Goal: Information Seeking & Learning: Find specific fact

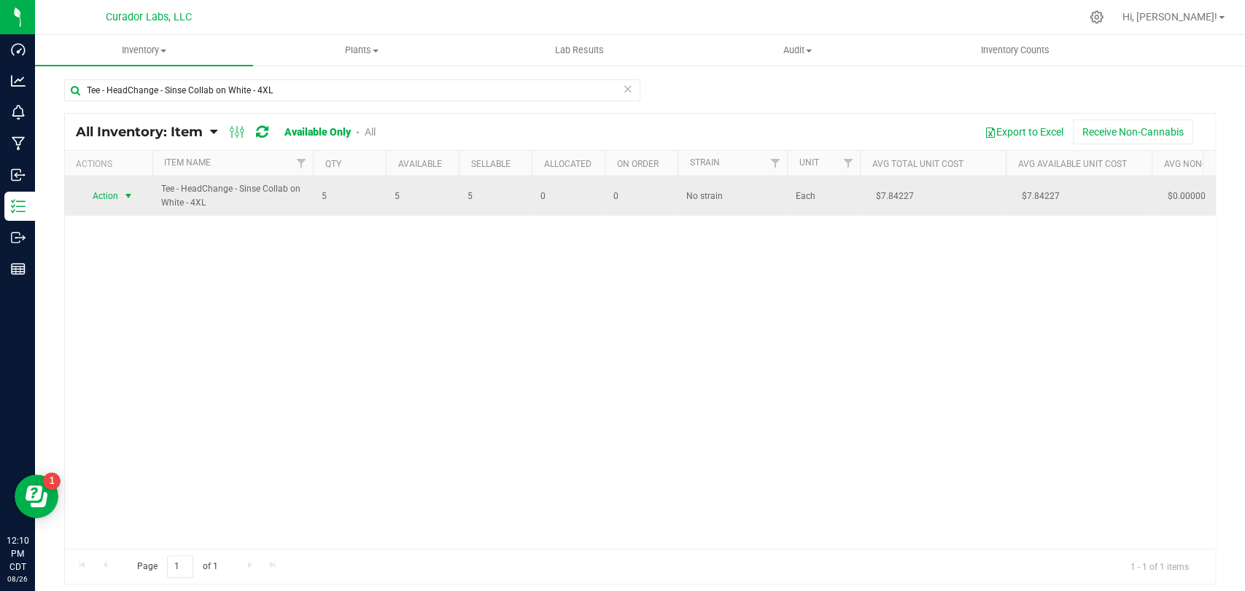
click at [112, 195] on span "Action" at bounding box center [98, 196] width 39 height 20
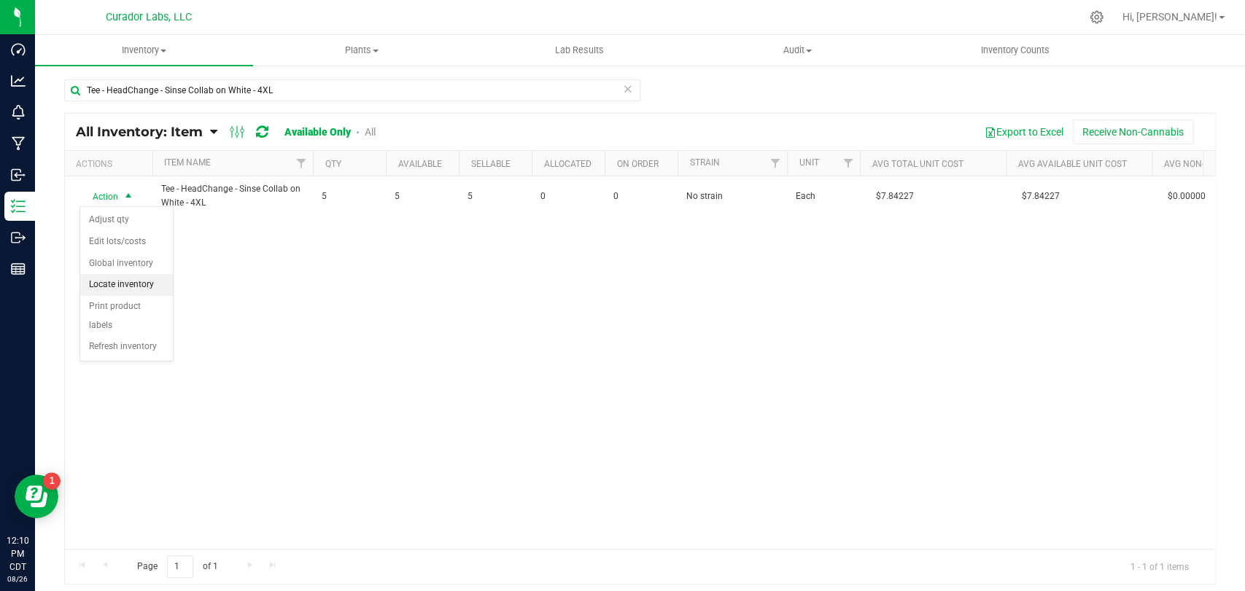
click at [119, 289] on li "Locate inventory" at bounding box center [126, 285] width 93 height 22
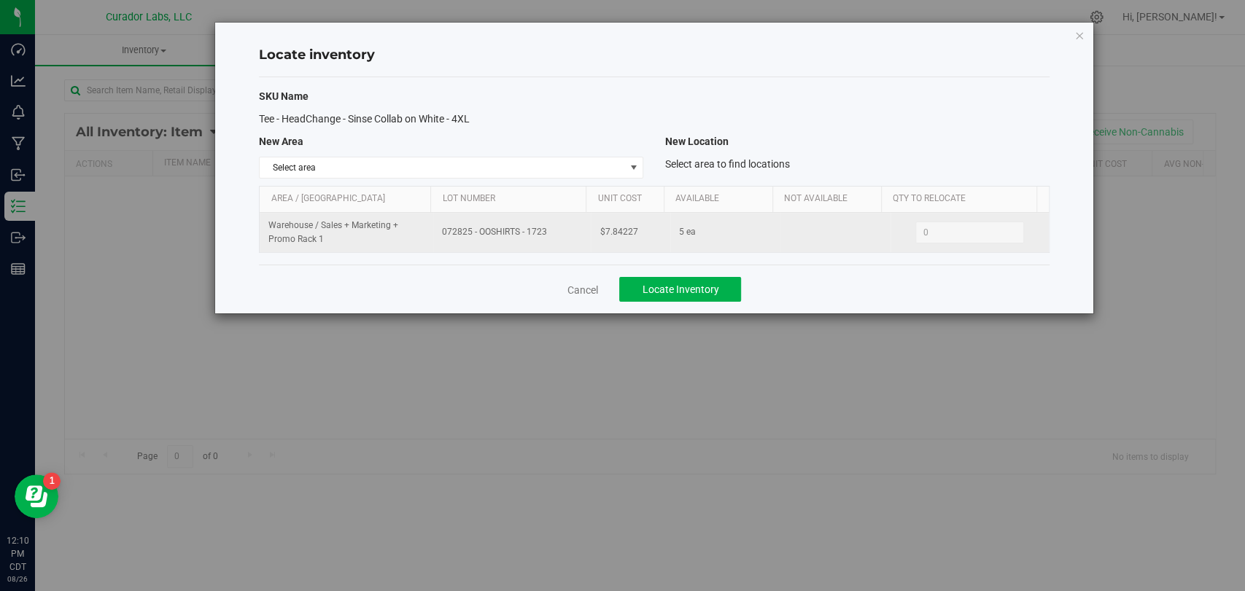
drag, startPoint x: 551, startPoint y: 230, endPoint x: 447, endPoint y: 230, distance: 104.3
click at [421, 231] on tr "Warehouse / Sales + Marketing + Promo Rack 1 072825 - OOSHIRTS - 1723 $7.84227 …" at bounding box center [654, 232] width 788 height 39
click at [459, 241] on td "072825 - OOSHIRTS - 1723" at bounding box center [512, 232] width 158 height 39
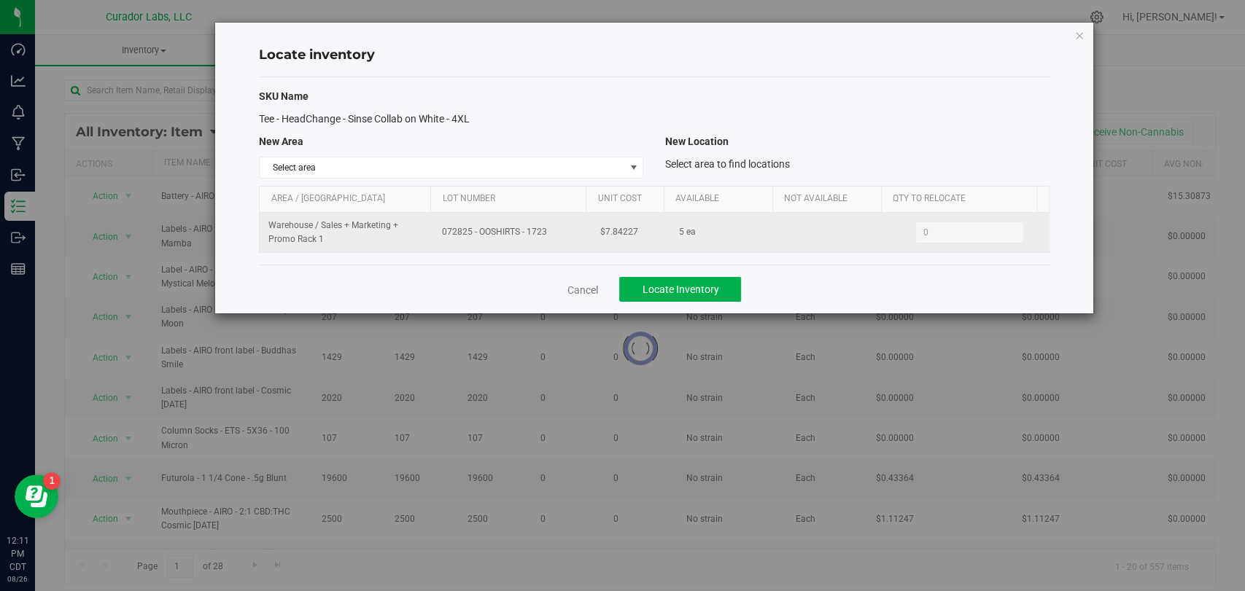
drag, startPoint x: 552, startPoint y: 230, endPoint x: 437, endPoint y: 234, distance: 115.3
click at [436, 234] on td "072825 - OOSHIRTS - 1723" at bounding box center [512, 232] width 158 height 39
copy span "072825 - OOSHIRTS - 1723"
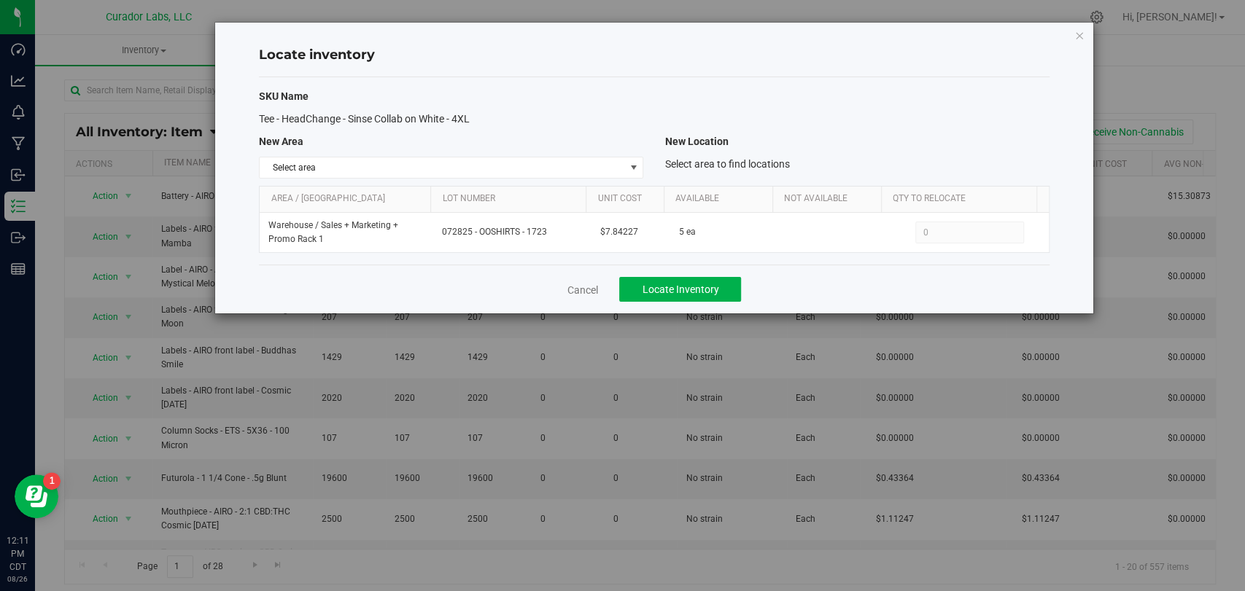
click at [602, 288] on div "Cancel Locate Inventory" at bounding box center [654, 289] width 790 height 49
drag, startPoint x: 601, startPoint y: 288, endPoint x: 591, endPoint y: 290, distance: 10.3
click at [598, 288] on div "Cancel Locate Inventory" at bounding box center [654, 289] width 790 height 49
click at [589, 290] on link "Cancel" at bounding box center [582, 290] width 31 height 15
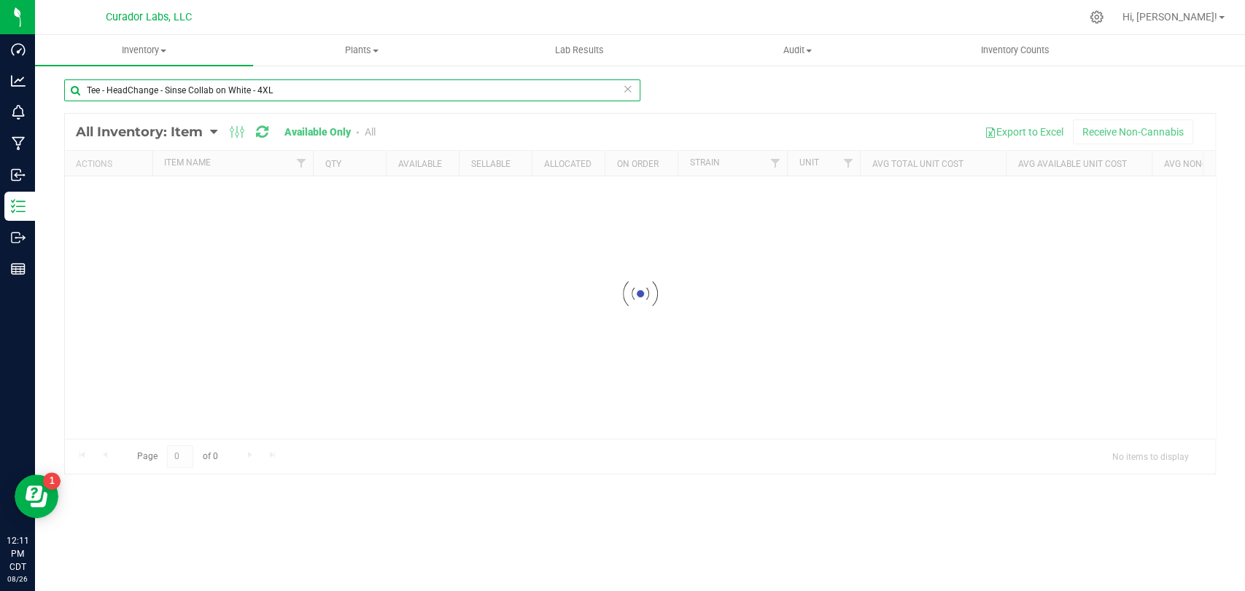
click at [314, 93] on input "Tee - HeadChange - Sinse Collab on White - 4XL" at bounding box center [352, 90] width 576 height 22
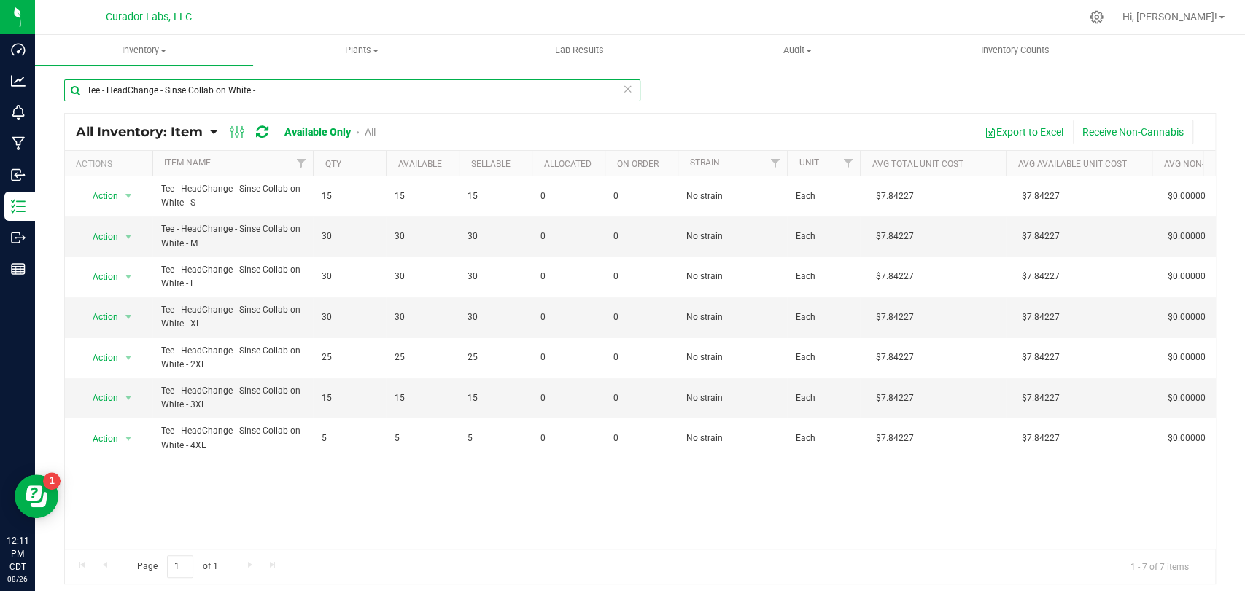
type input "Tee - HeadChange - Sinse Collab on White -"
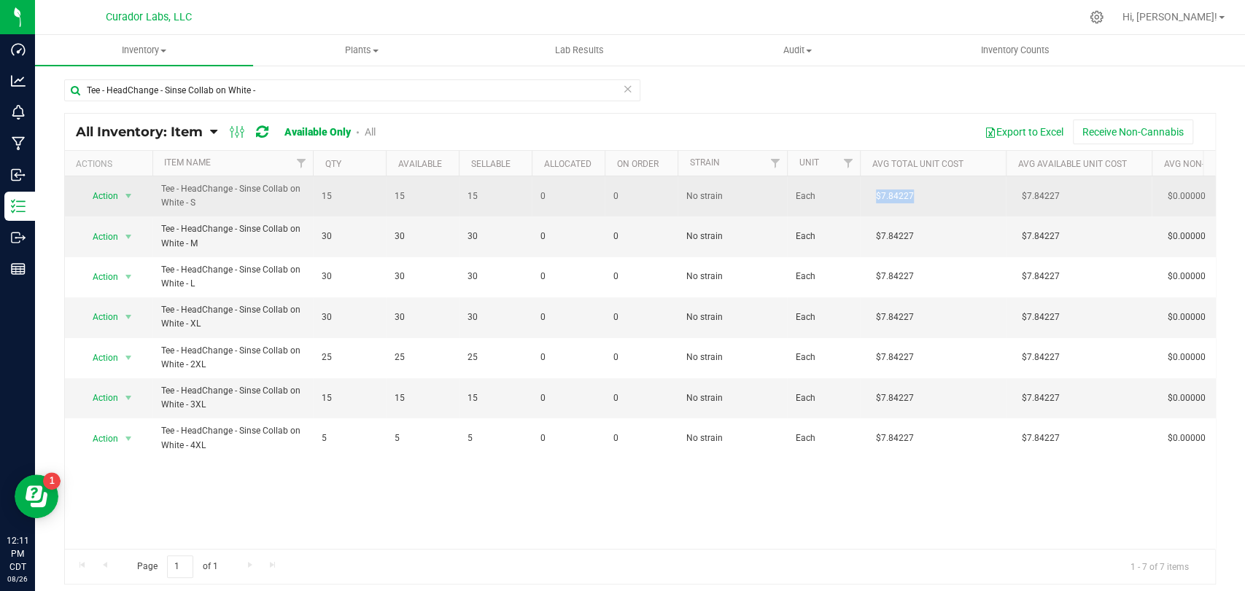
drag, startPoint x: 923, startPoint y: 201, endPoint x: 869, endPoint y: 201, distance: 54.0
click at [869, 201] on td "$7.84227" at bounding box center [933, 196] width 146 height 40
copy span "$7.84227"
click at [117, 196] on span "Action" at bounding box center [98, 196] width 39 height 20
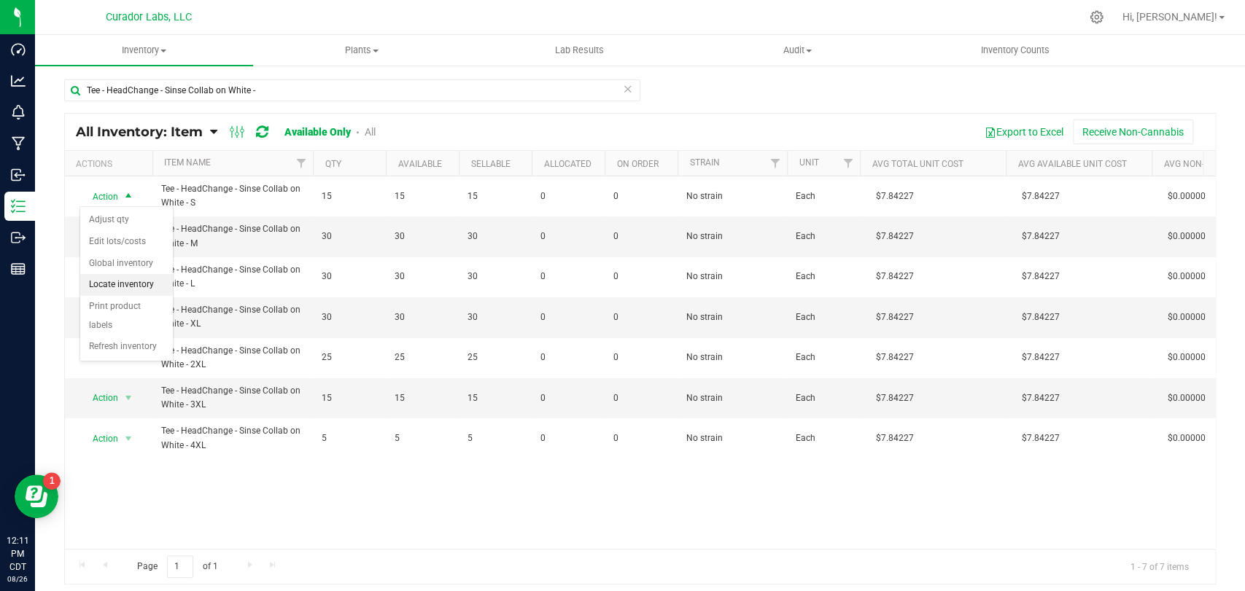
click at [136, 292] on li "Locate inventory" at bounding box center [126, 285] width 93 height 22
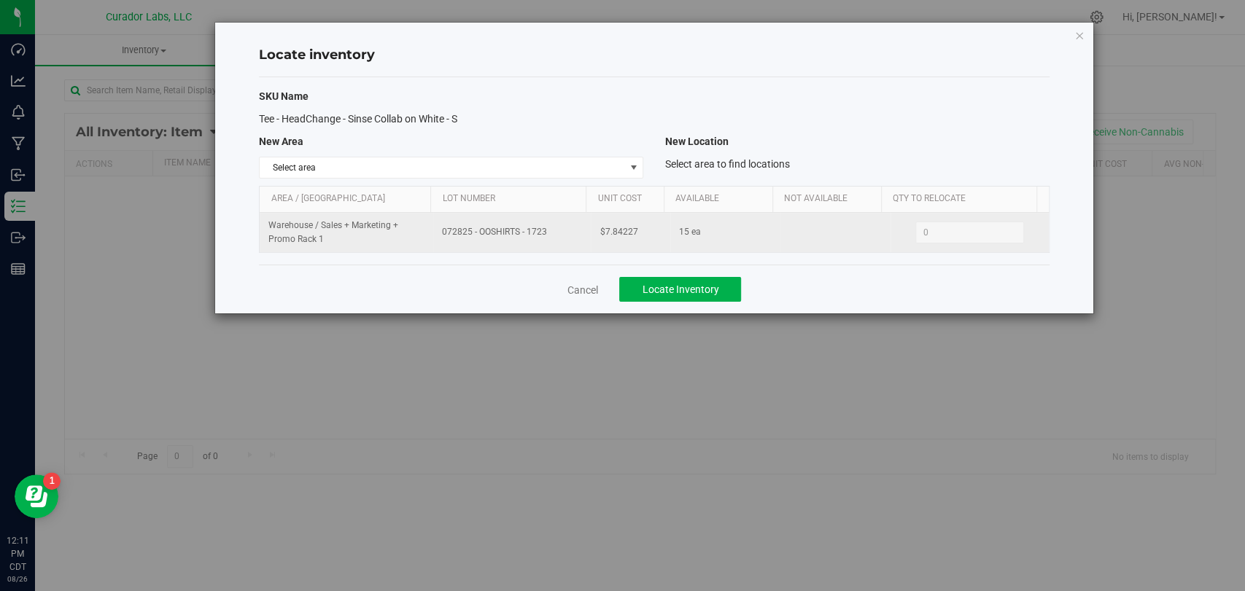
drag, startPoint x: 642, startPoint y: 234, endPoint x: 553, endPoint y: 234, distance: 89.0
click at [553, 234] on tr "Warehouse / Sales + Marketing + Promo Rack 1 072825 - OOSHIRTS - 1723 $7.84227 …" at bounding box center [654, 232] width 788 height 39
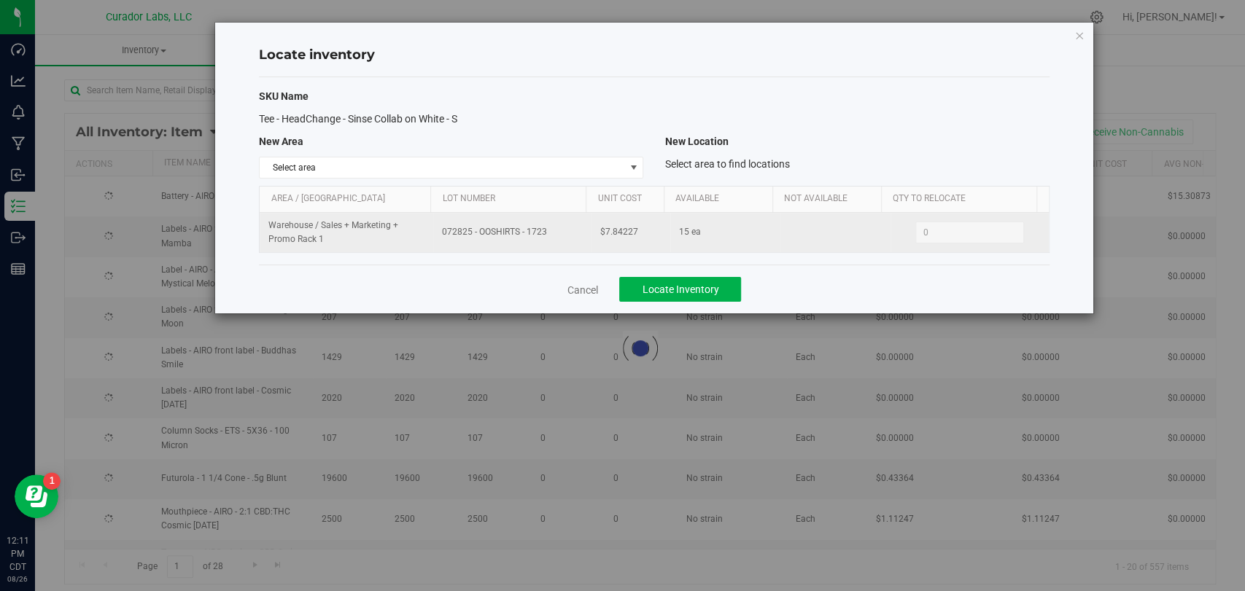
copy tr "$7.84227"
click at [520, 244] on td "072825 - OOSHIRTS - 1723" at bounding box center [512, 232] width 158 height 39
drag, startPoint x: 546, startPoint y: 232, endPoint x: 433, endPoint y: 230, distance: 113.0
click at [433, 230] on td "072825 - OOSHIRTS - 1723" at bounding box center [512, 232] width 158 height 39
copy span "072825 - OOSHIRTS - 1723"
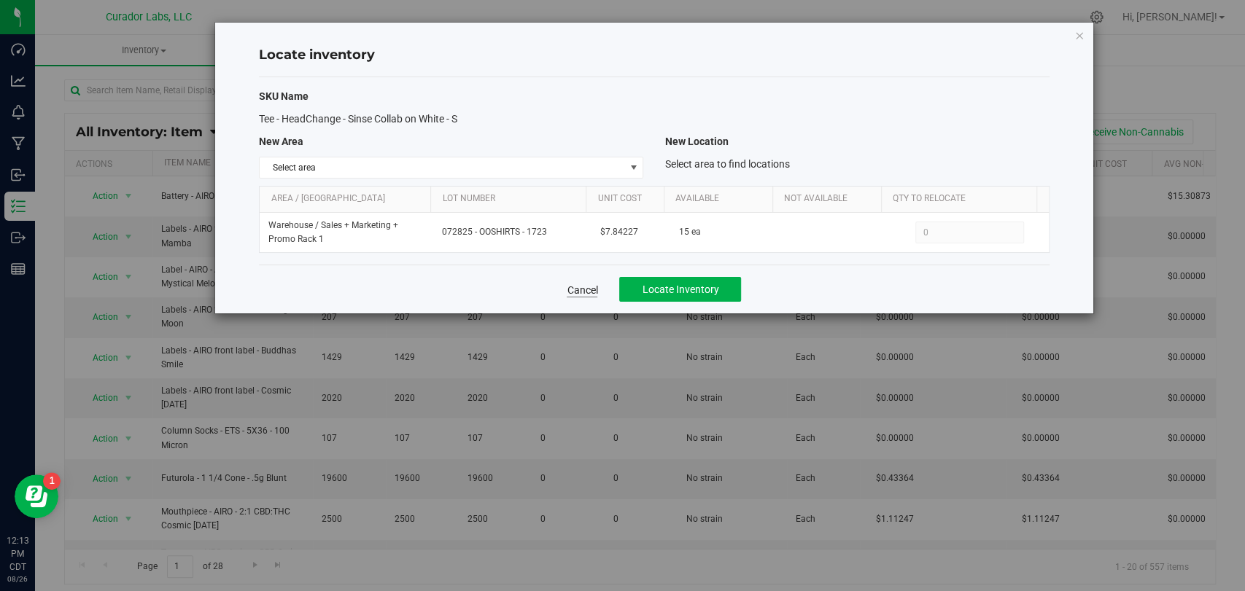
click at [575, 298] on div "Cancel Locate Inventory" at bounding box center [654, 289] width 790 height 49
click at [583, 291] on link "Cancel" at bounding box center [582, 290] width 31 height 15
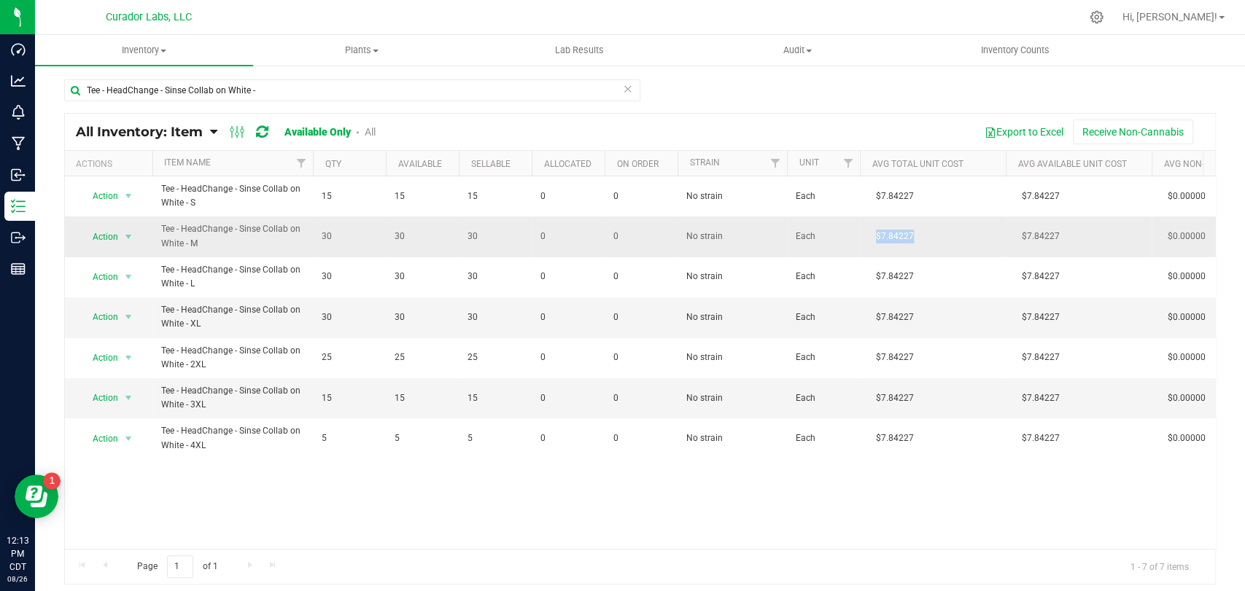
drag, startPoint x: 929, startPoint y: 244, endPoint x: 874, endPoint y: 246, distance: 54.8
click at [874, 246] on td "$7.84227" at bounding box center [933, 237] width 146 height 40
copy span "$7.84227"
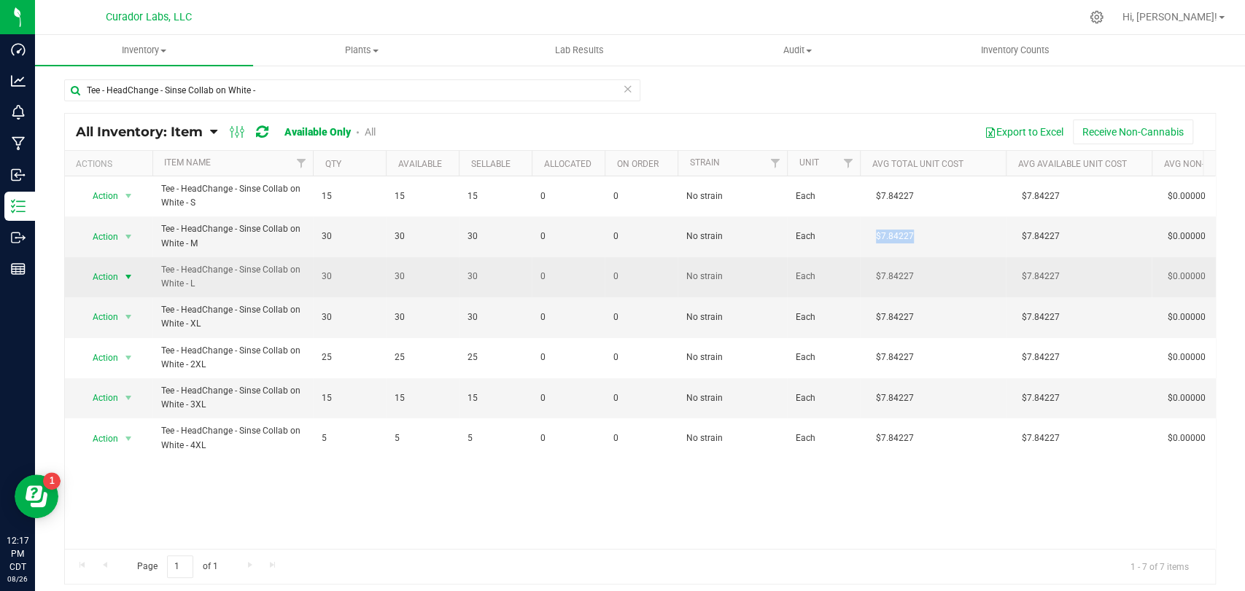
click at [107, 283] on span "Action" at bounding box center [98, 277] width 39 height 20
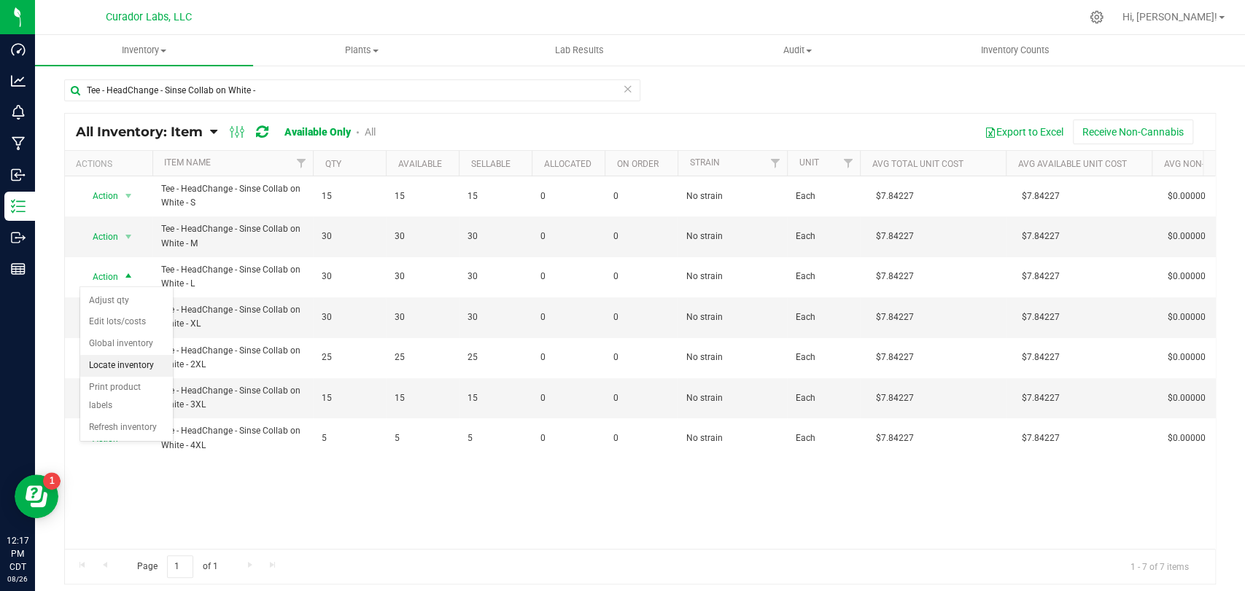
click at [140, 367] on li "Locate inventory" at bounding box center [126, 366] width 93 height 22
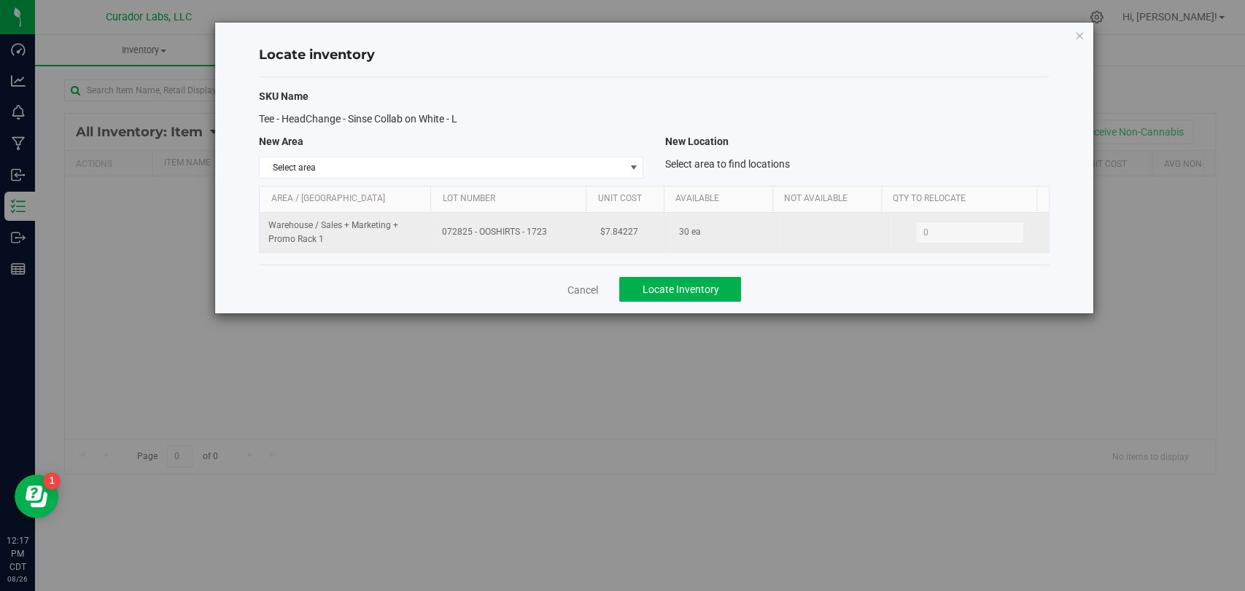
drag, startPoint x: 554, startPoint y: 235, endPoint x: 430, endPoint y: 241, distance: 124.1
click at [433, 241] on td "072825 - OOSHIRTS - 1723" at bounding box center [512, 232] width 158 height 39
copy span "072825 - OOSHIRTS - 1723"
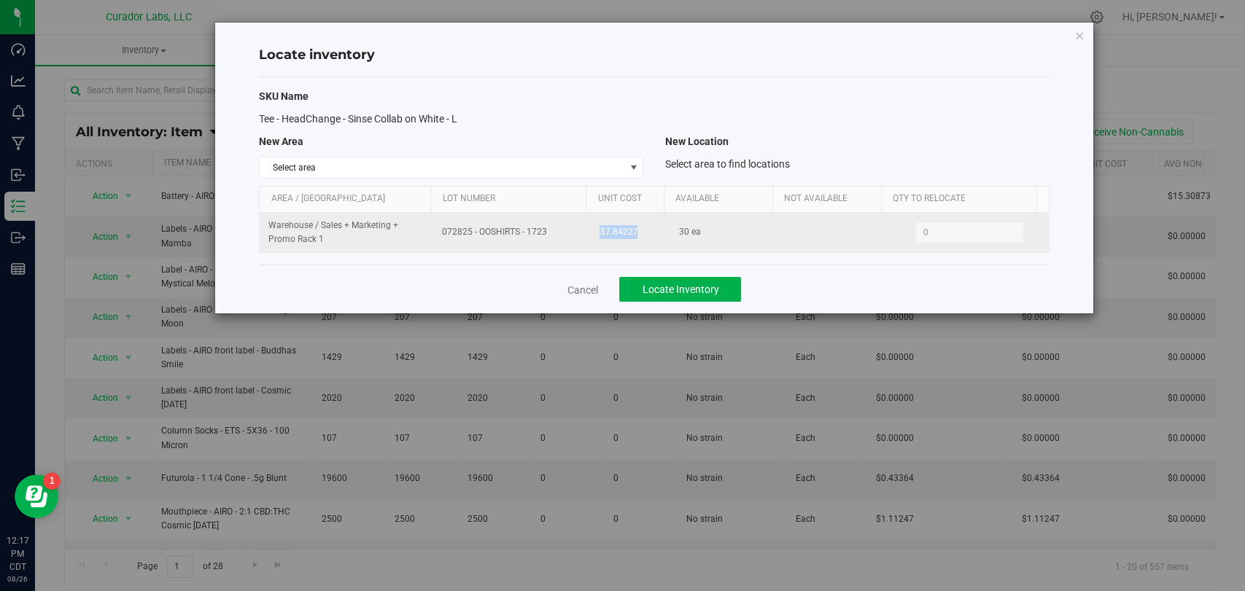
drag, startPoint x: 642, startPoint y: 230, endPoint x: 595, endPoint y: 230, distance: 46.7
click at [595, 230] on td "$7.84227" at bounding box center [630, 232] width 79 height 39
copy span "$7.84227"
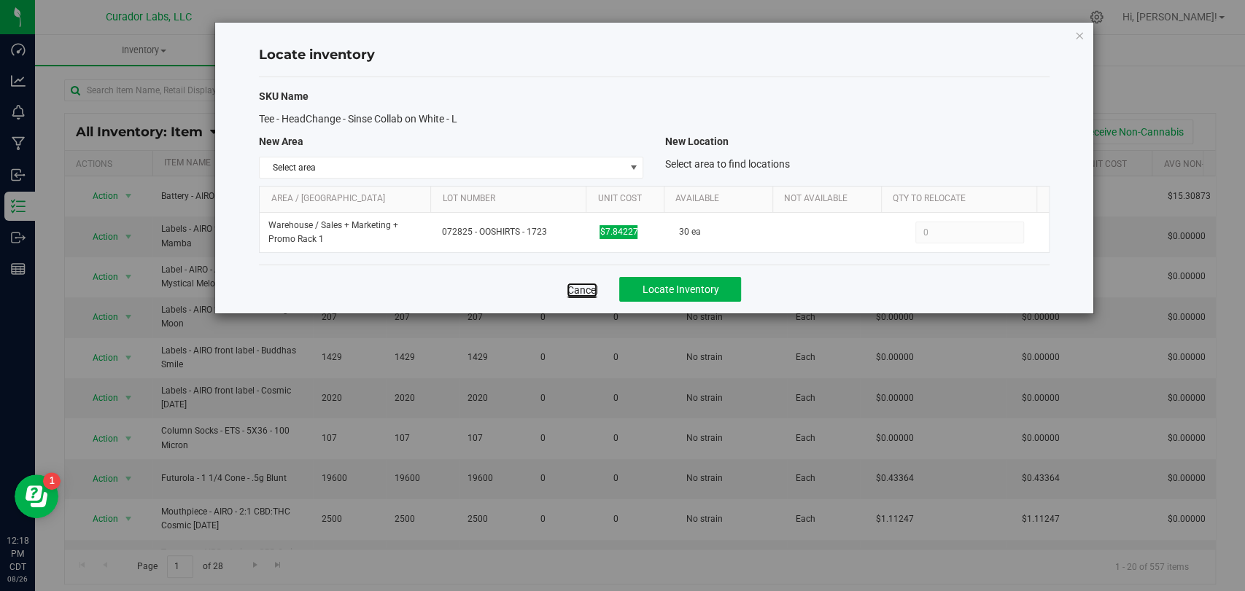
click at [582, 296] on link "Cancel" at bounding box center [582, 290] width 31 height 15
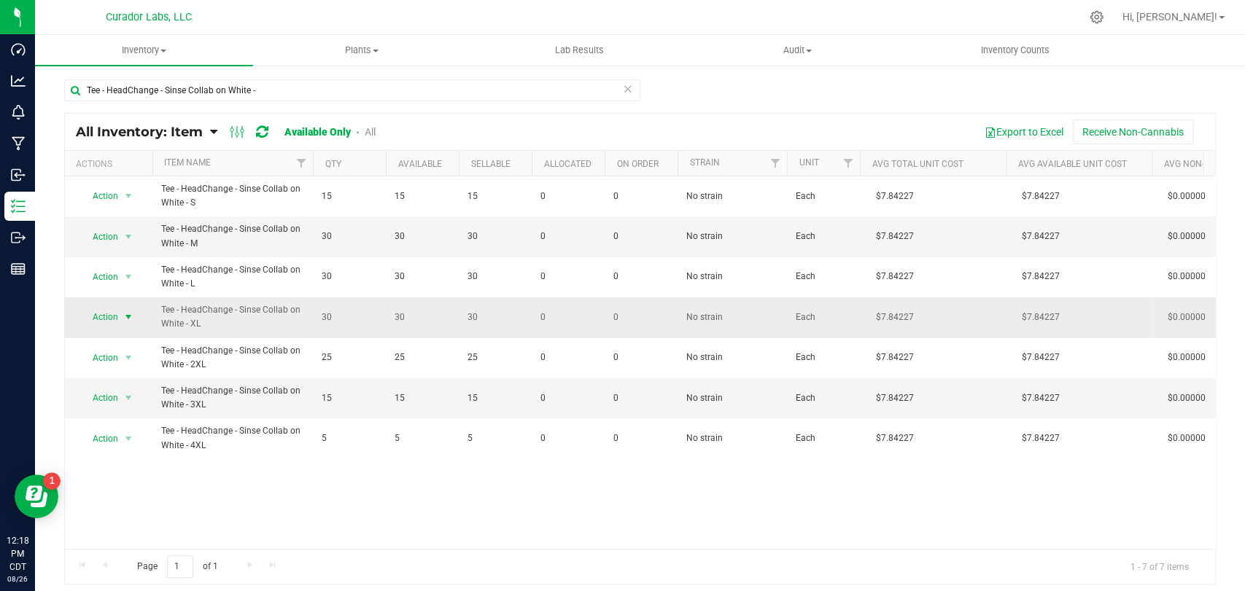
click at [118, 319] on span "Action" at bounding box center [98, 317] width 39 height 20
click at [140, 401] on li "Locate inventory" at bounding box center [126, 406] width 93 height 22
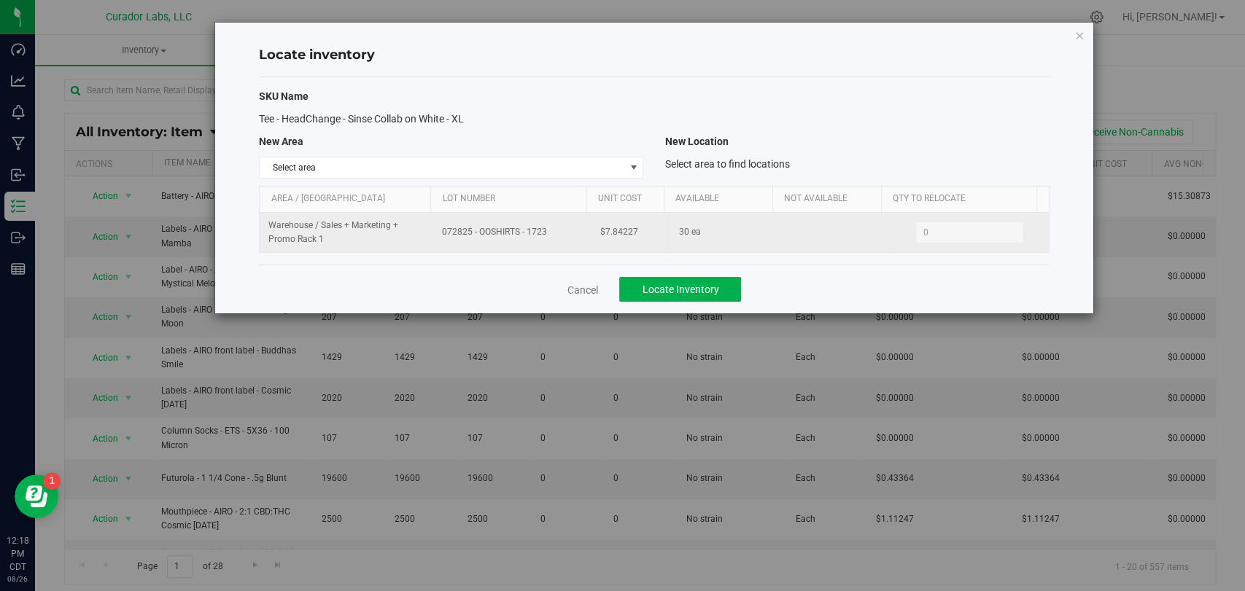
drag, startPoint x: 549, startPoint y: 236, endPoint x: 425, endPoint y: 234, distance: 124.0
click at [425, 234] on tr "Warehouse / Sales + Marketing + Promo Rack 1 072825 - OOSHIRTS - 1723 $7.84227 …" at bounding box center [654, 232] width 788 height 39
copy tr "072825 - OOSHIRTS - 1723"
click at [580, 238] on tr "Warehouse / Sales + Marketing + Promo Rack 1 072825 - OOSHIRTS - 1723 $7.84227 …" at bounding box center [654, 232] width 788 height 39
copy tr "$7.84227"
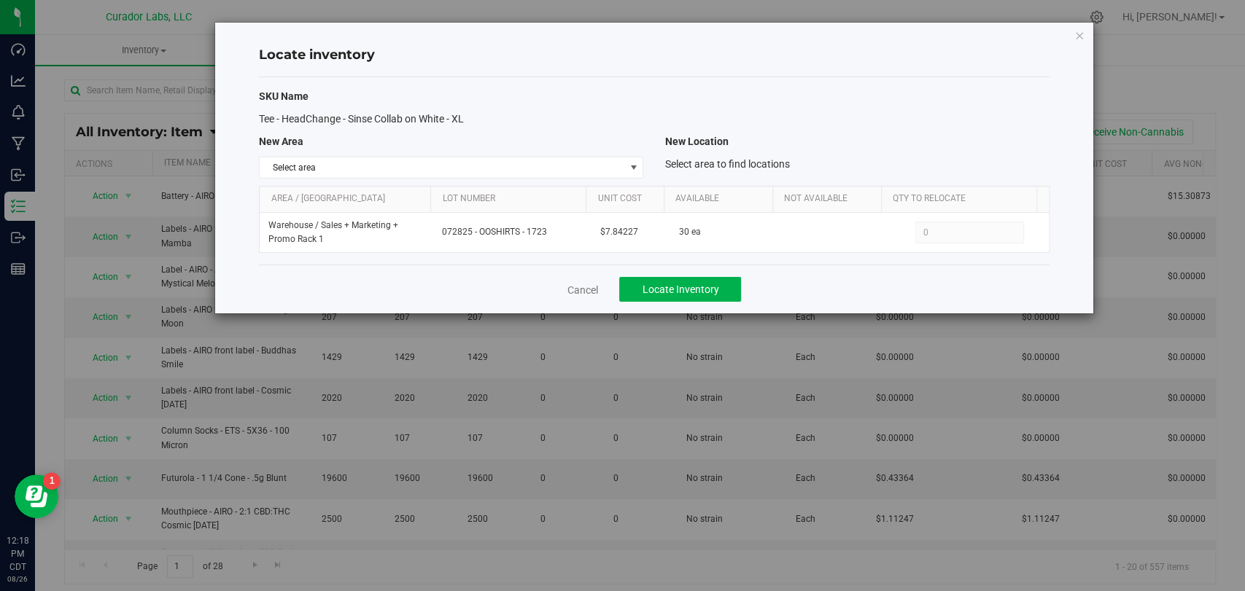
drag, startPoint x: 502, startPoint y: 274, endPoint x: 519, endPoint y: 271, distance: 17.0
click at [505, 274] on div "Cancel Locate Inventory" at bounding box center [654, 289] width 790 height 49
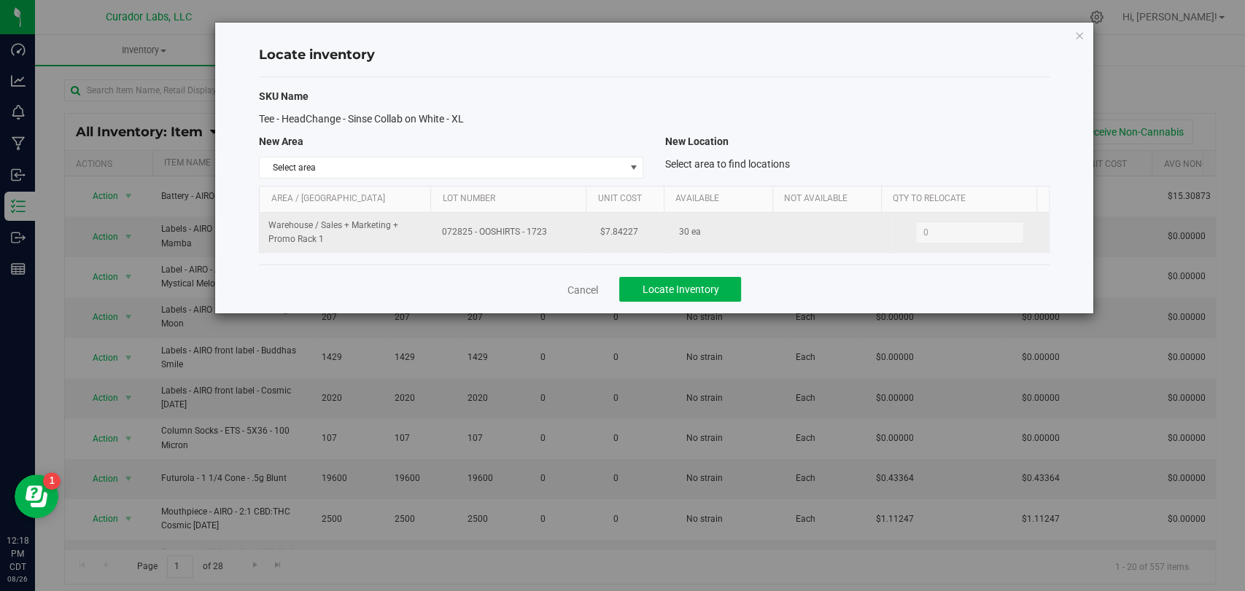
drag, startPoint x: 505, startPoint y: 235, endPoint x: 422, endPoint y: 241, distance: 83.3
click at [422, 241] on tr "Warehouse / Sales + Marketing + Promo Rack 1 072825 - OOSHIRTS - 1723 $7.84227 …" at bounding box center [654, 232] width 788 height 39
copy tr "072825 - OOSHIRTS - 1723"
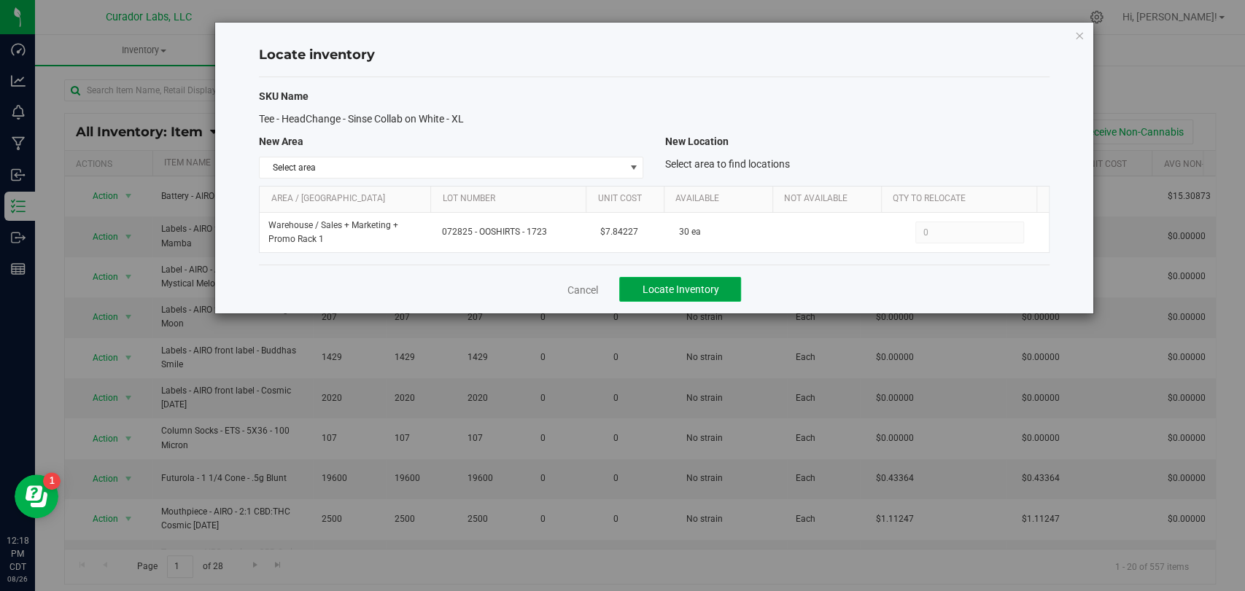
click at [668, 284] on span "Locate Inventory" at bounding box center [680, 290] width 77 height 12
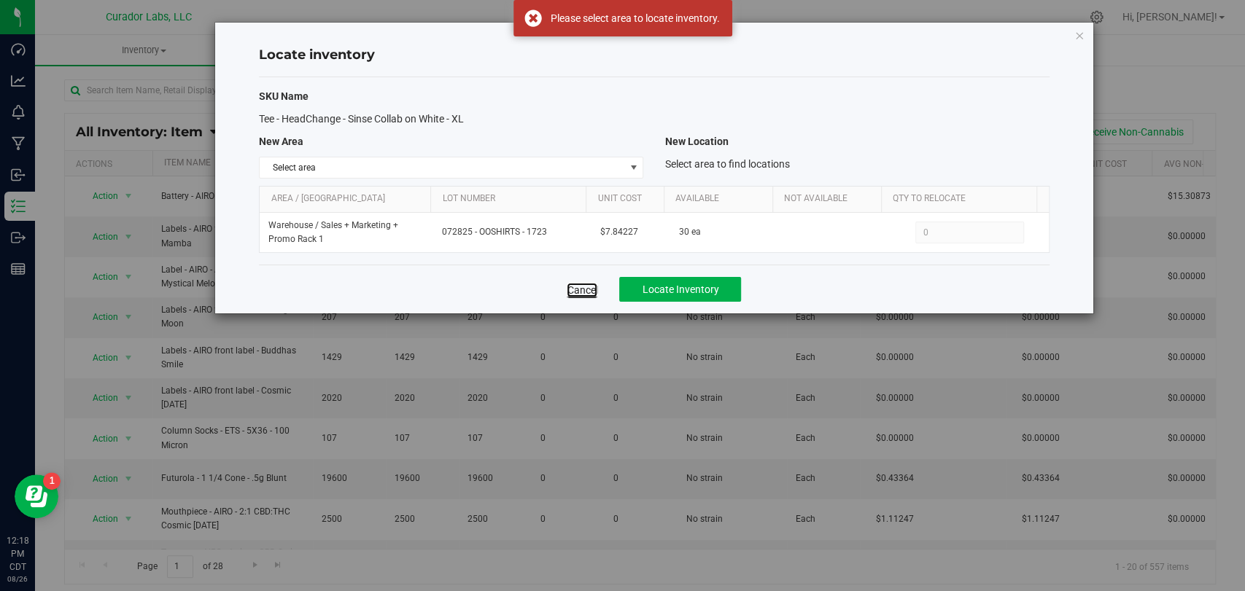
click at [589, 285] on link "Cancel" at bounding box center [582, 290] width 31 height 15
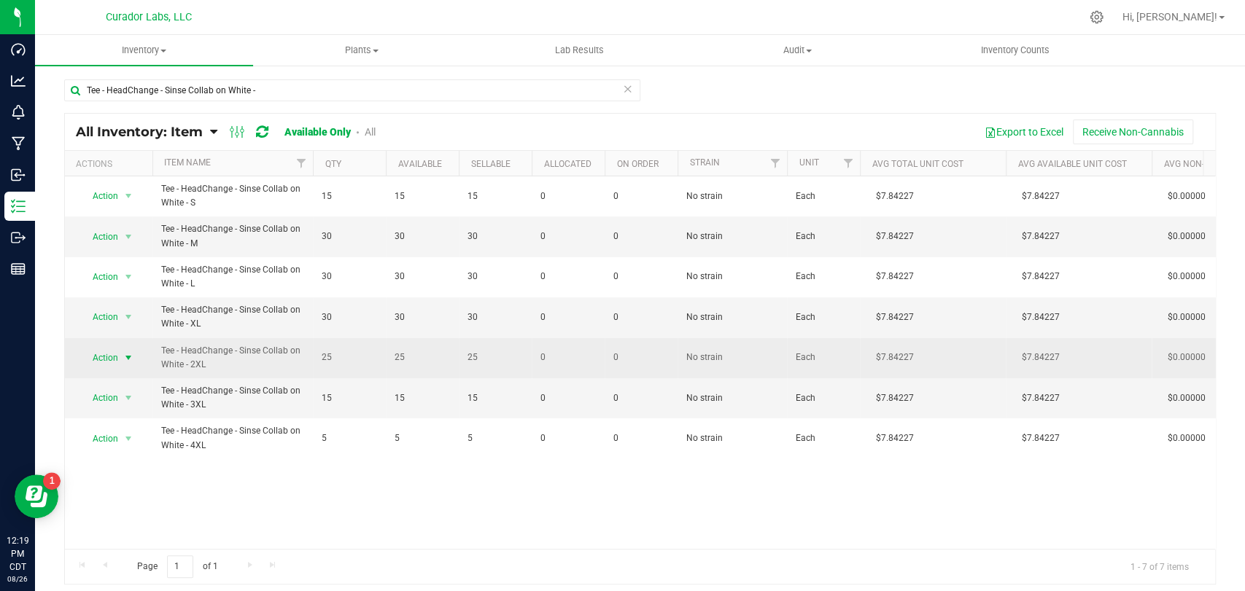
click at [126, 356] on span "select" at bounding box center [129, 358] width 12 height 12
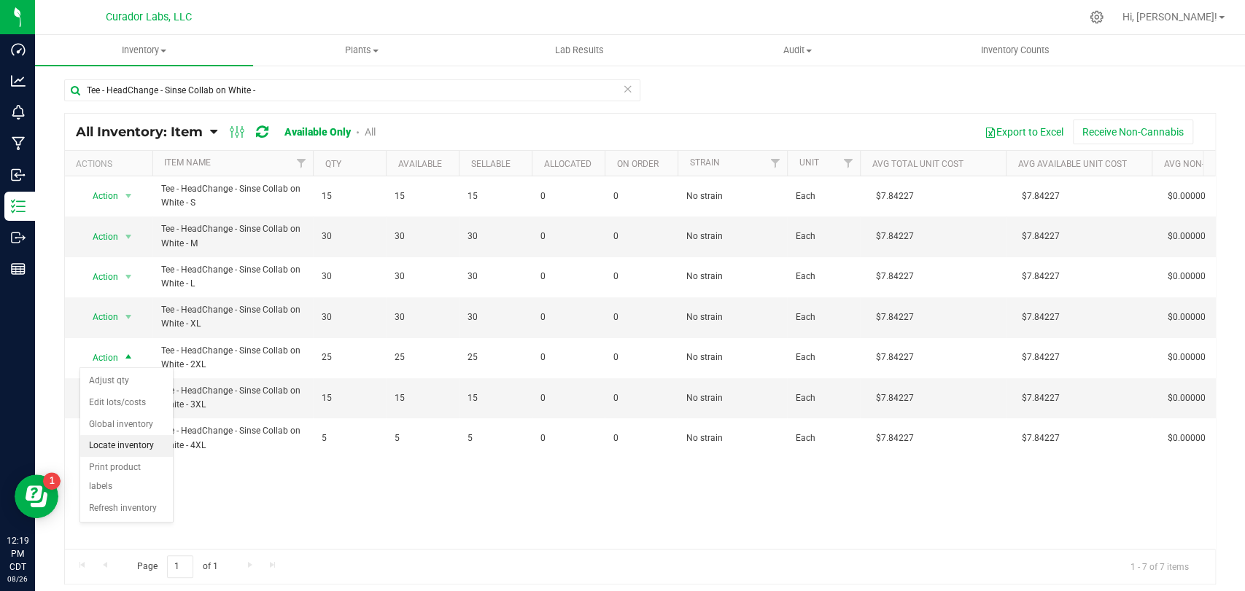
click at [134, 447] on li "Locate inventory" at bounding box center [126, 446] width 93 height 22
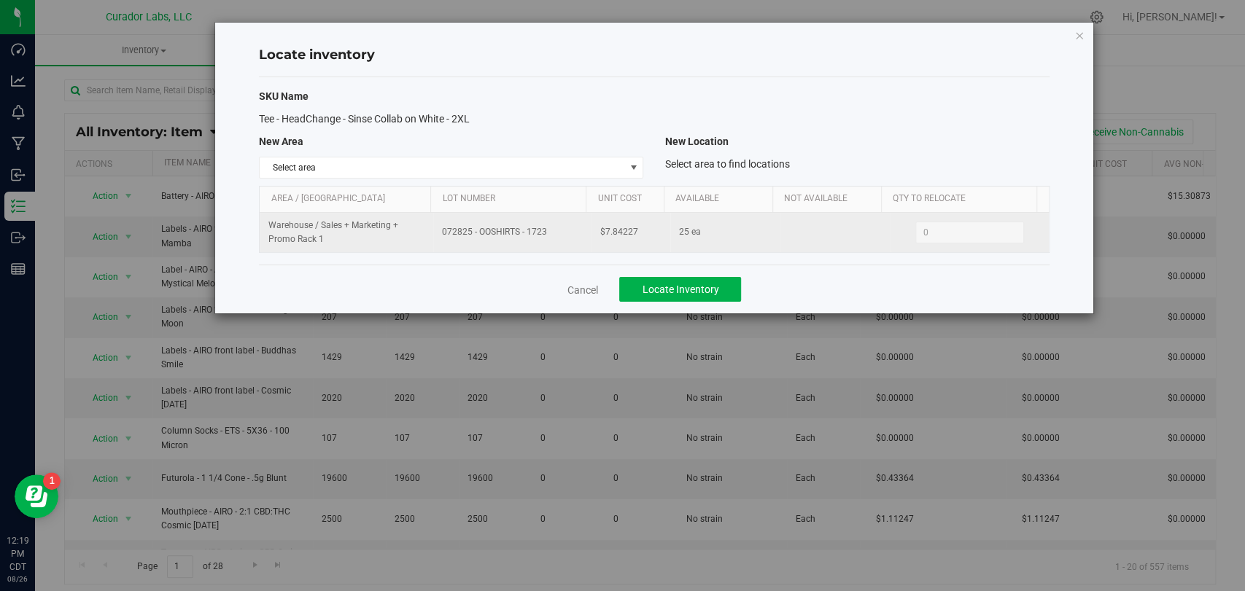
drag, startPoint x: 631, startPoint y: 234, endPoint x: 559, endPoint y: 234, distance: 71.5
click at [559, 234] on tr "Warehouse / Sales + Marketing + Promo Rack 1 072825 - OOSHIRTS - 1723 $7.84227 …" at bounding box center [654, 232] width 788 height 39
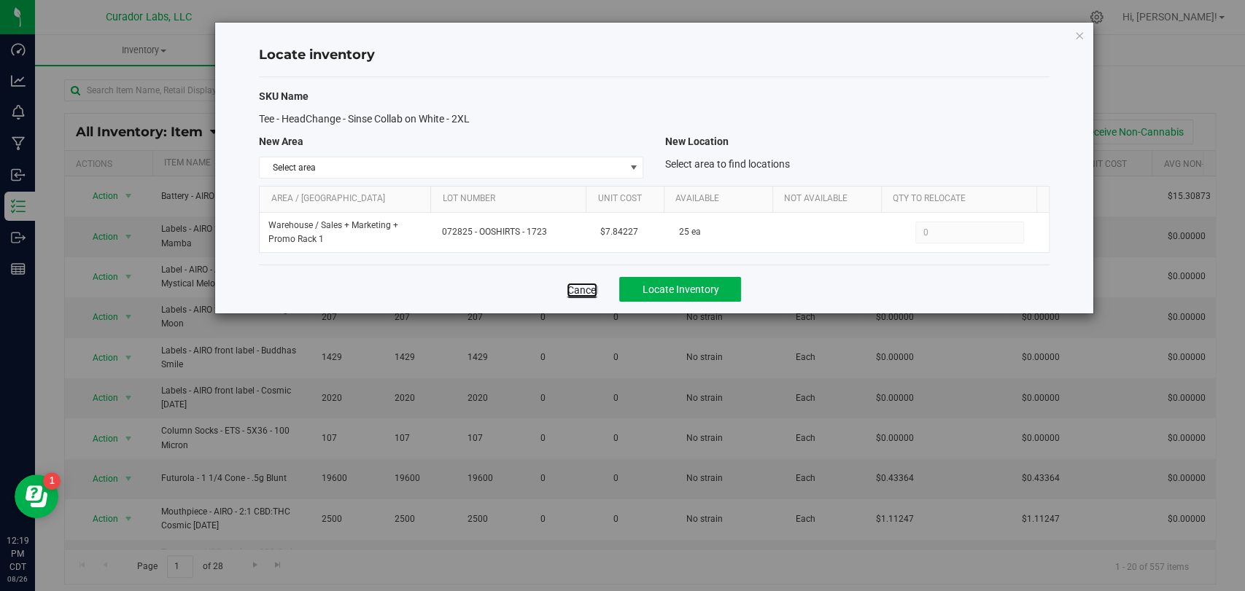
click at [586, 288] on link "Cancel" at bounding box center [582, 290] width 31 height 15
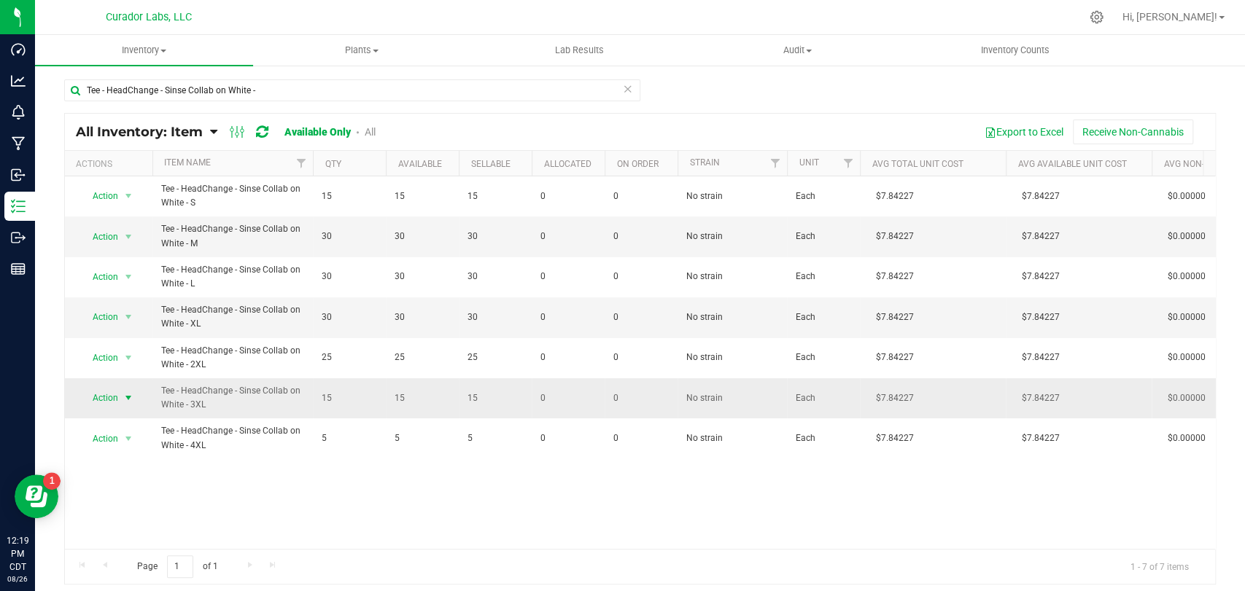
click at [129, 401] on span "select" at bounding box center [129, 398] width 12 height 12
click at [145, 480] on li "Locate inventory" at bounding box center [126, 487] width 93 height 22
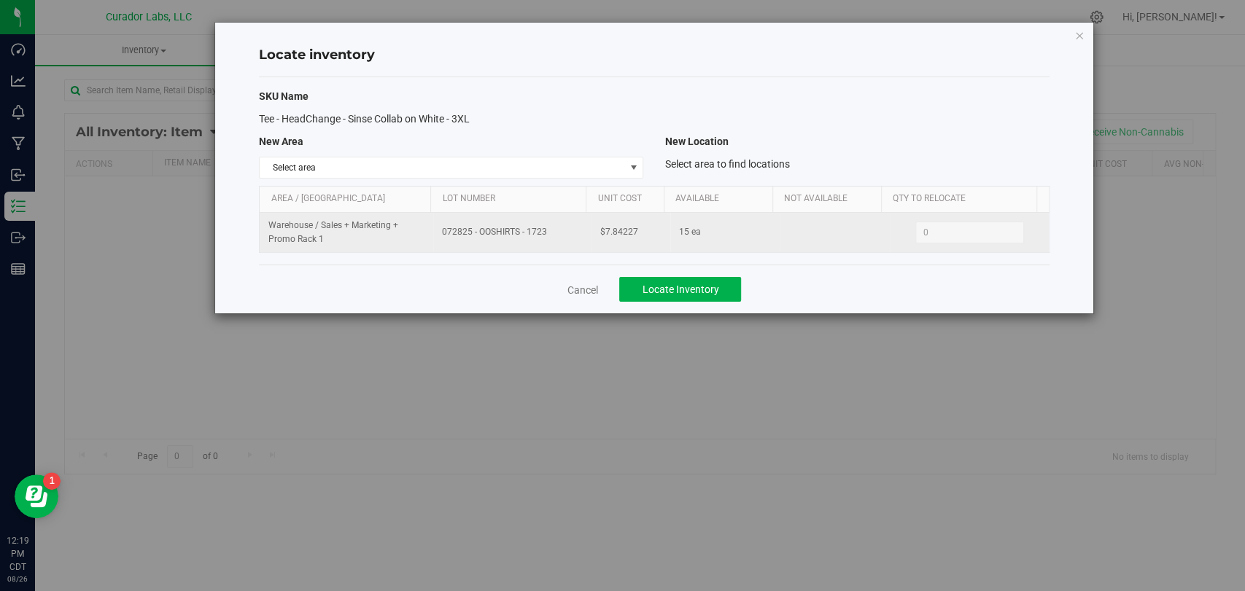
drag, startPoint x: 562, startPoint y: 230, endPoint x: 430, endPoint y: 235, distance: 132.1
click at [430, 235] on tr "Warehouse / Sales + Marketing + Promo Rack 1 072825 - OOSHIRTS - 1723 $7.84227 …" at bounding box center [654, 232] width 788 height 39
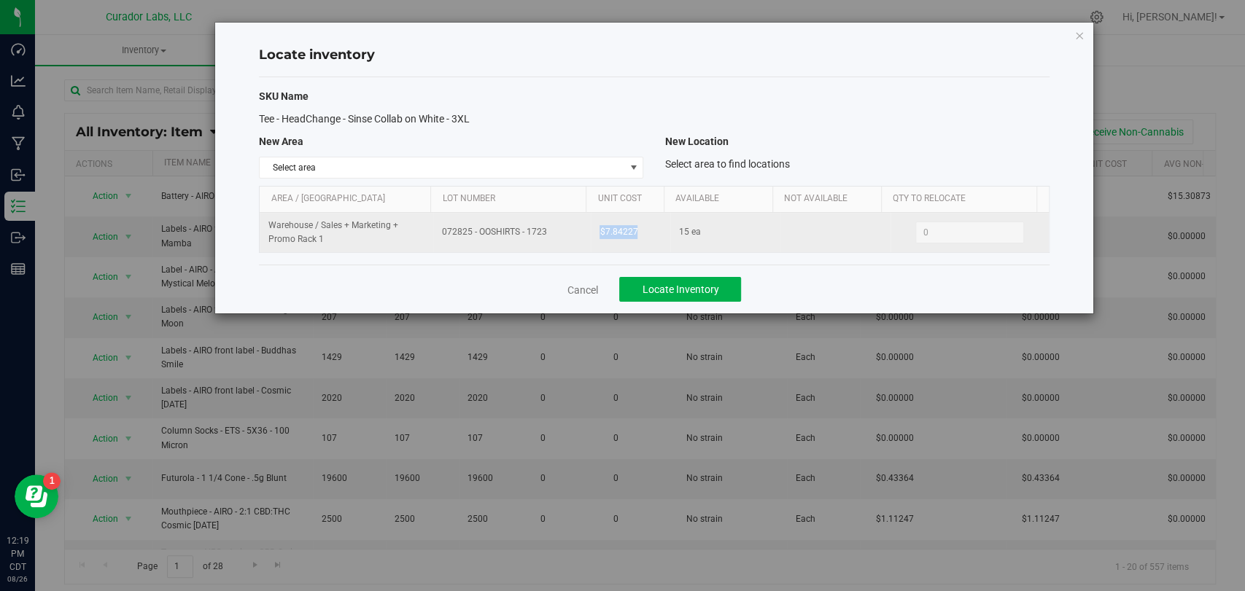
drag, startPoint x: 601, startPoint y: 233, endPoint x: 585, endPoint y: 233, distance: 16.0
click at [591, 233] on td "$7.84227" at bounding box center [630, 232] width 79 height 39
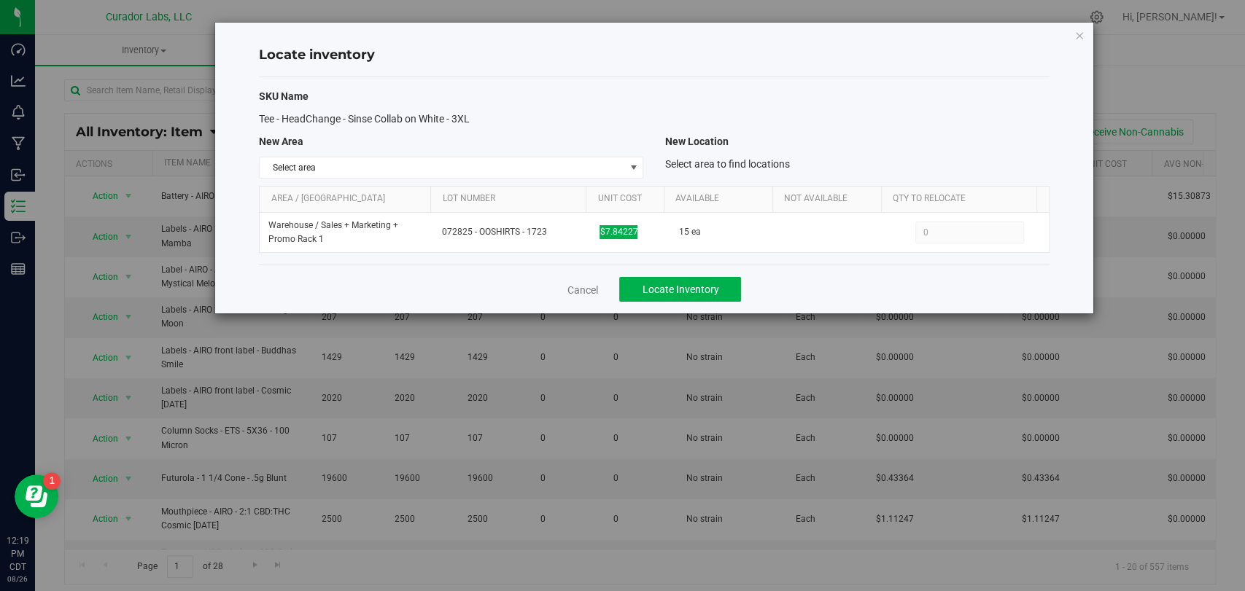
click at [538, 255] on div "SKU Name Tee - HeadChange - Sinse Collab on White - 3XL New Area New Location S…" at bounding box center [654, 170] width 790 height 187
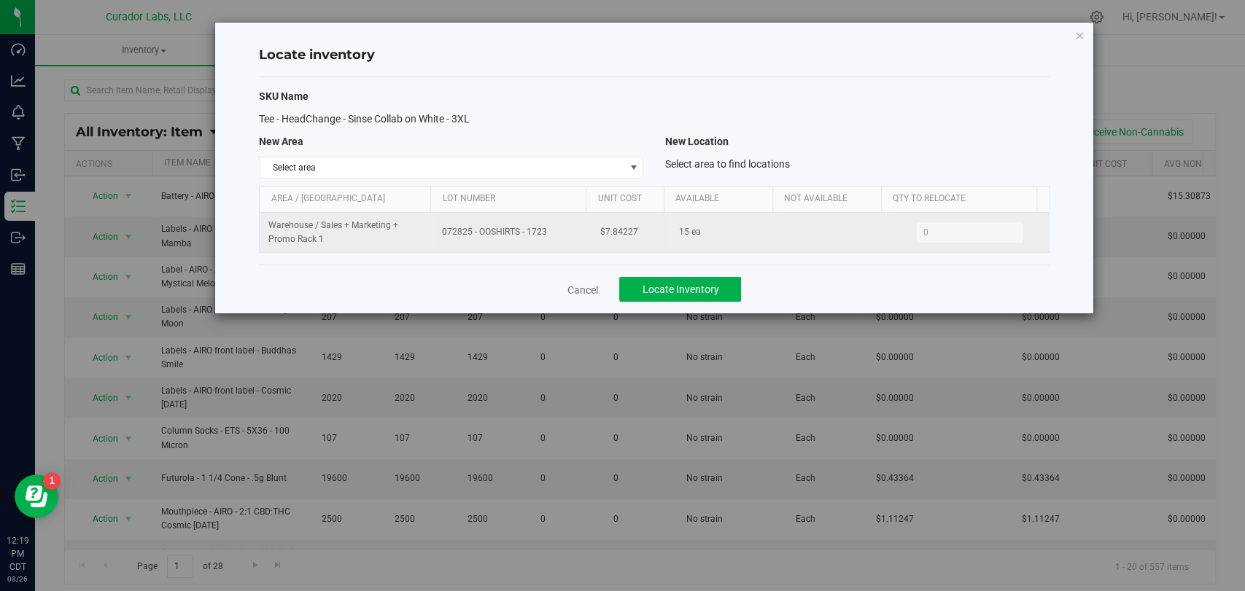
drag, startPoint x: 546, startPoint y: 238, endPoint x: 451, endPoint y: 241, distance: 94.8
click at [451, 241] on td "072825 - OOSHIRTS - 1723" at bounding box center [512, 232] width 158 height 39
drag, startPoint x: 624, startPoint y: 231, endPoint x: 585, endPoint y: 235, distance: 38.8
click at [591, 235] on td "$7.84227" at bounding box center [630, 232] width 79 height 39
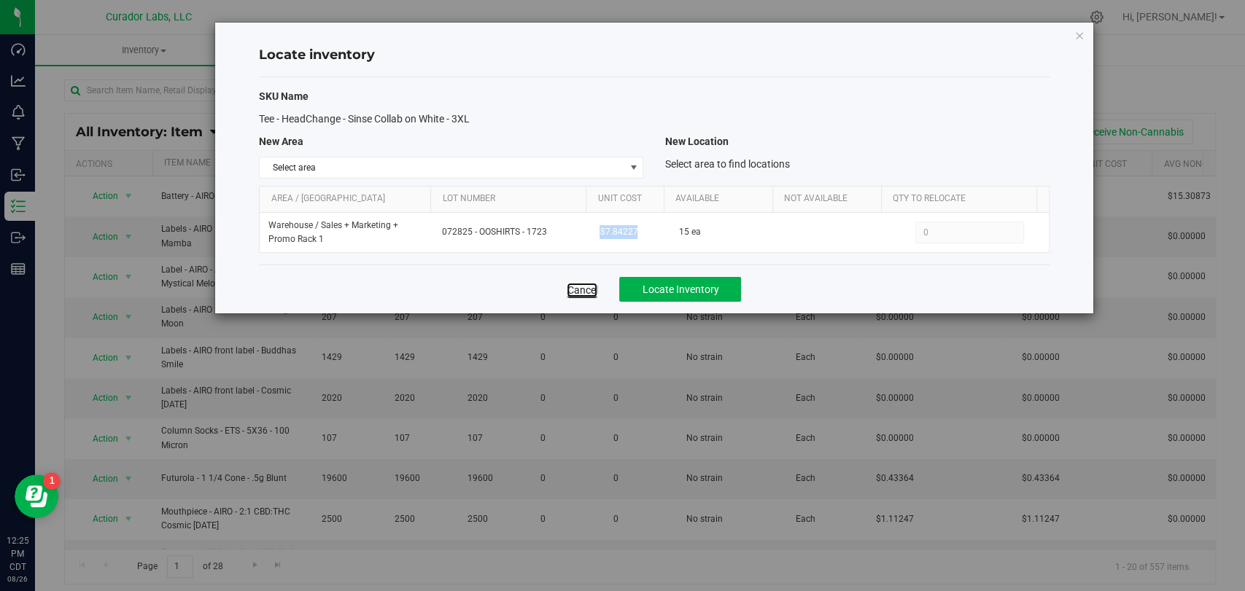
click at [575, 289] on link "Cancel" at bounding box center [582, 290] width 31 height 15
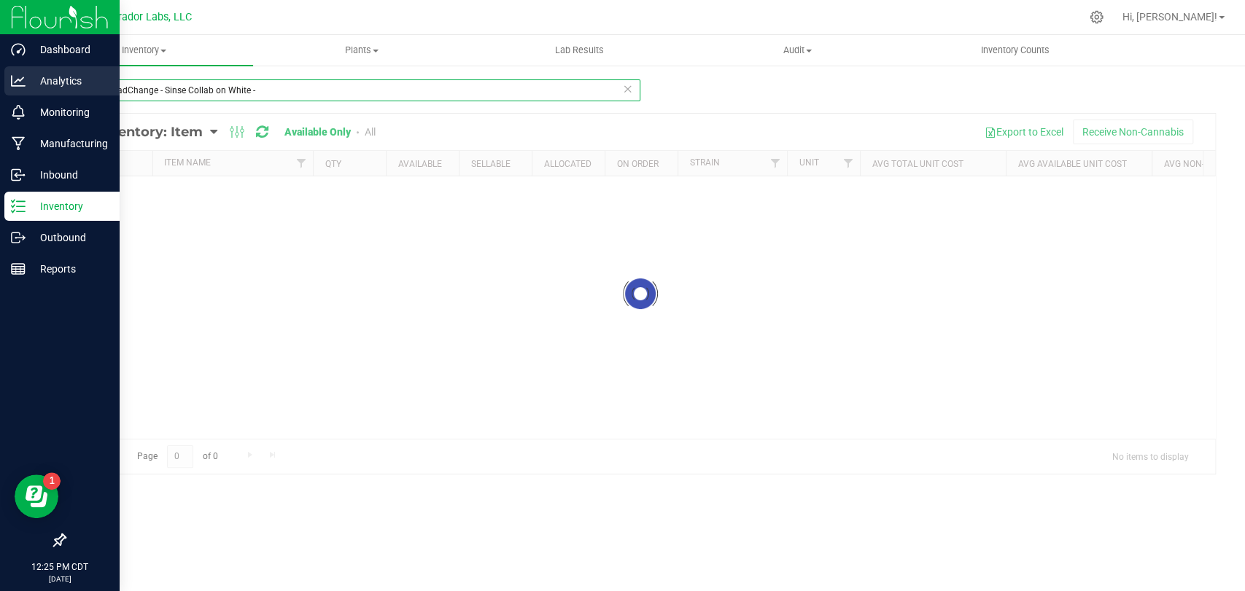
drag, startPoint x: 333, startPoint y: 87, endPoint x: 43, endPoint y: 85, distance: 290.3
click at [0, 87] on div "Dashboard Analytics Monitoring Manufacturing Inbound Inventory Outbound Reports…" at bounding box center [622, 295] width 1245 height 591
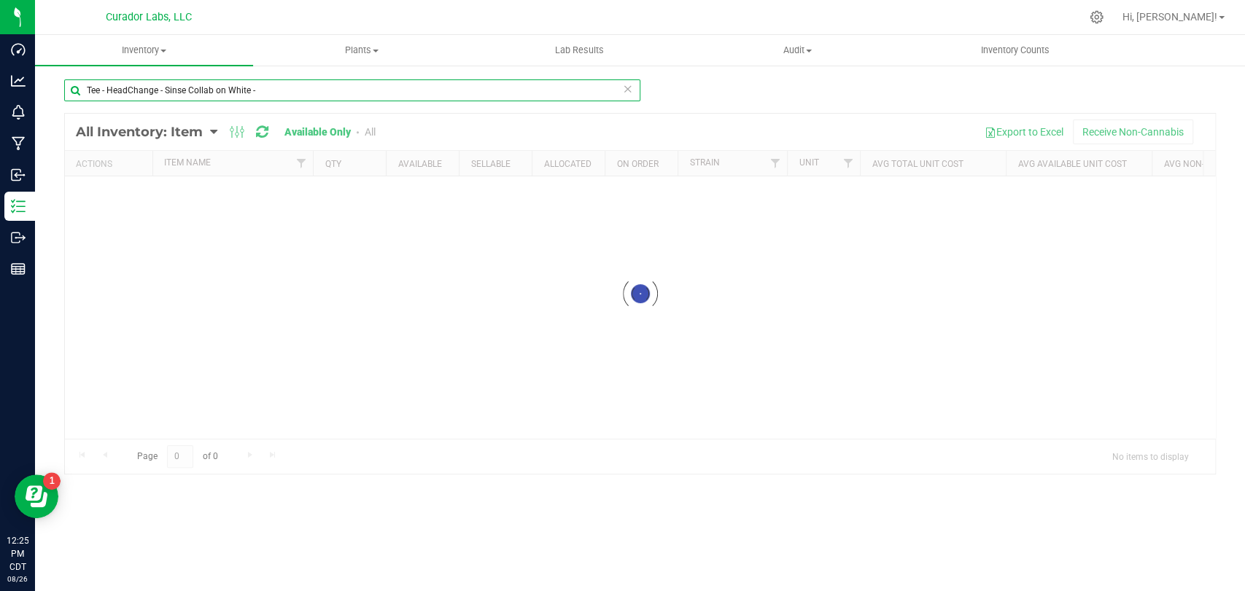
paste input "Product Label – Compliance – 2.5” x .5" White"
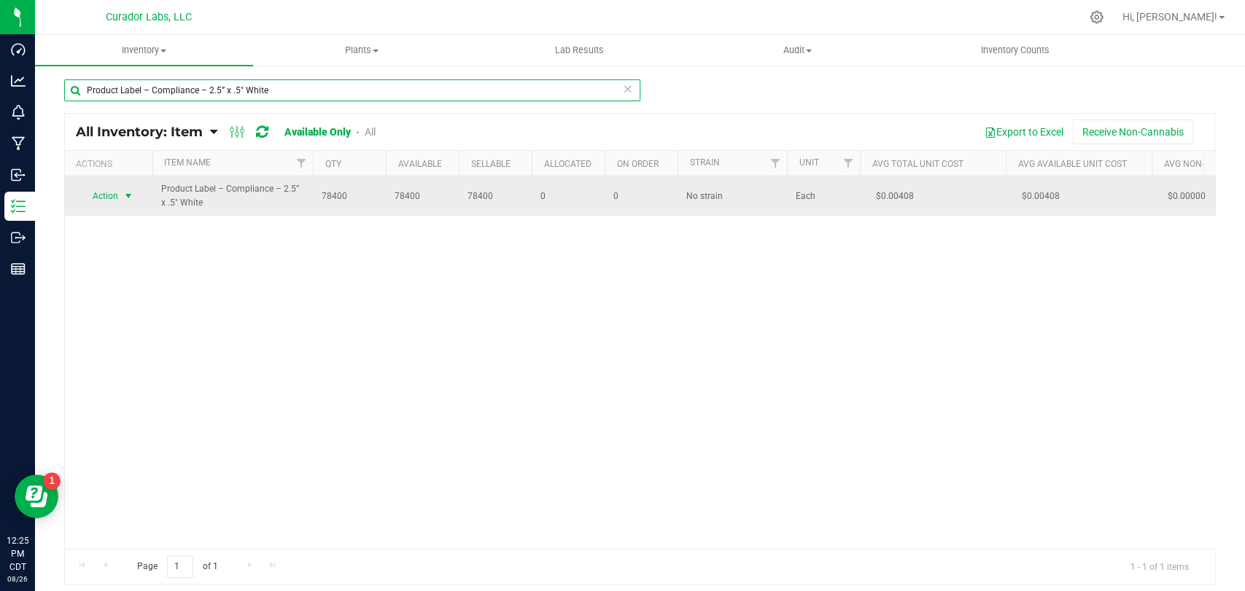
type input "Product Label – Compliance – 2.5” x .5" White"
click at [116, 200] on span "Action" at bounding box center [98, 196] width 39 height 20
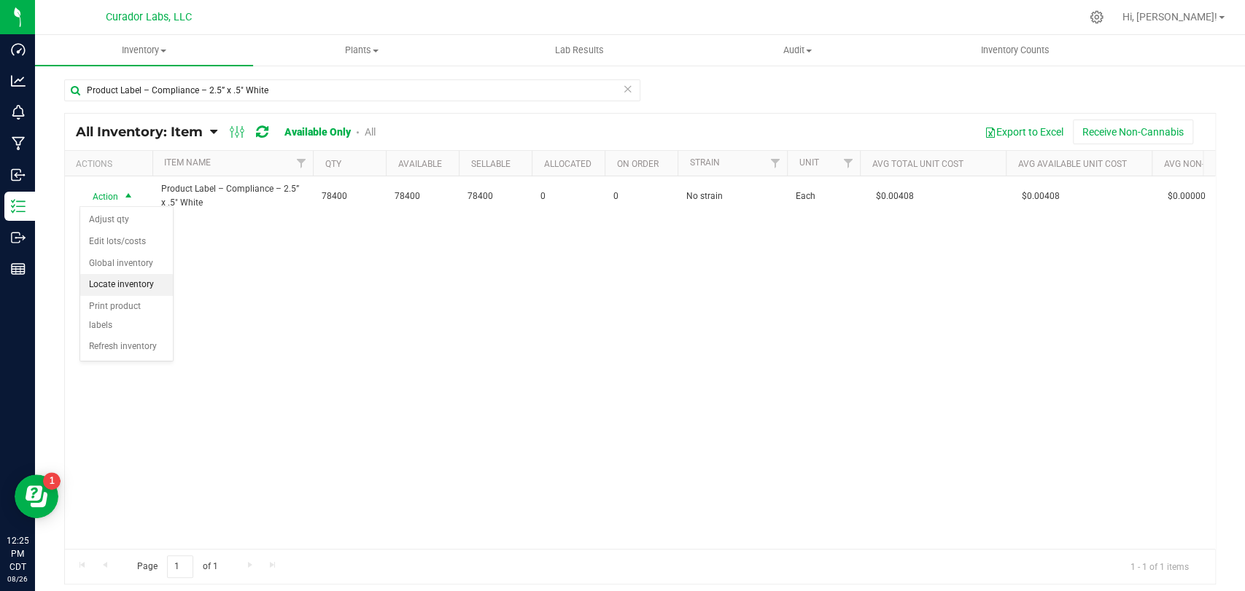
click at [123, 283] on li "Locate inventory" at bounding box center [126, 285] width 93 height 22
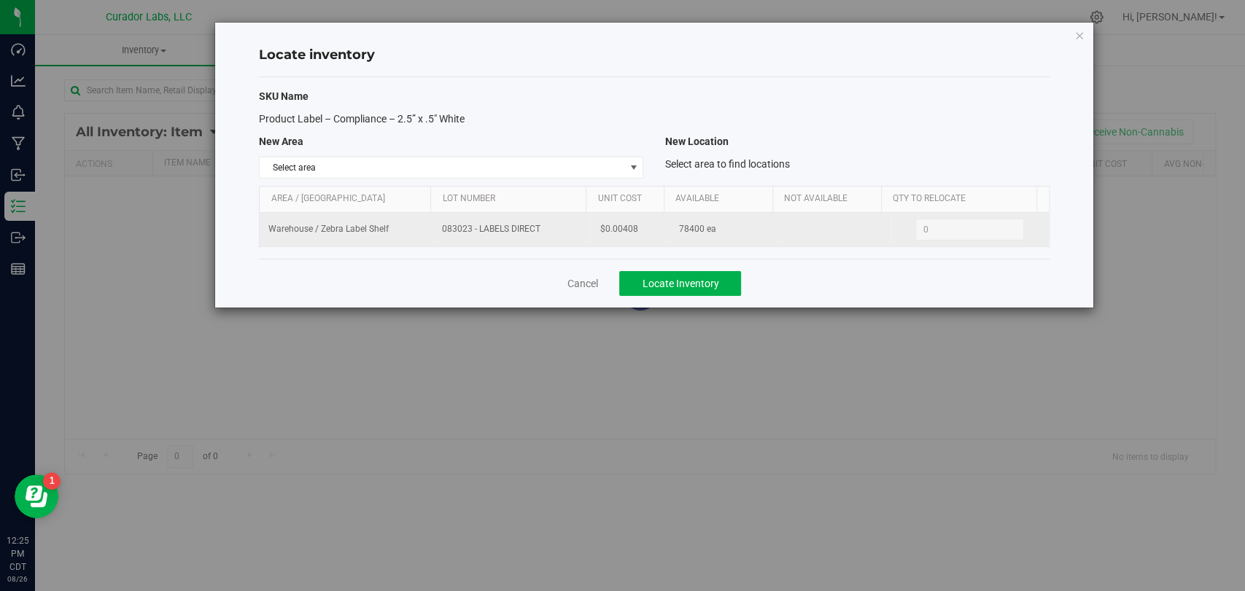
drag, startPoint x: 547, startPoint y: 230, endPoint x: 414, endPoint y: 230, distance: 132.7
click at [414, 230] on tr "Warehouse / Zebra Label Shelf 083023 - LABELS DIRECT $0.00408 78400 ea 0 0" at bounding box center [654, 230] width 788 height 34
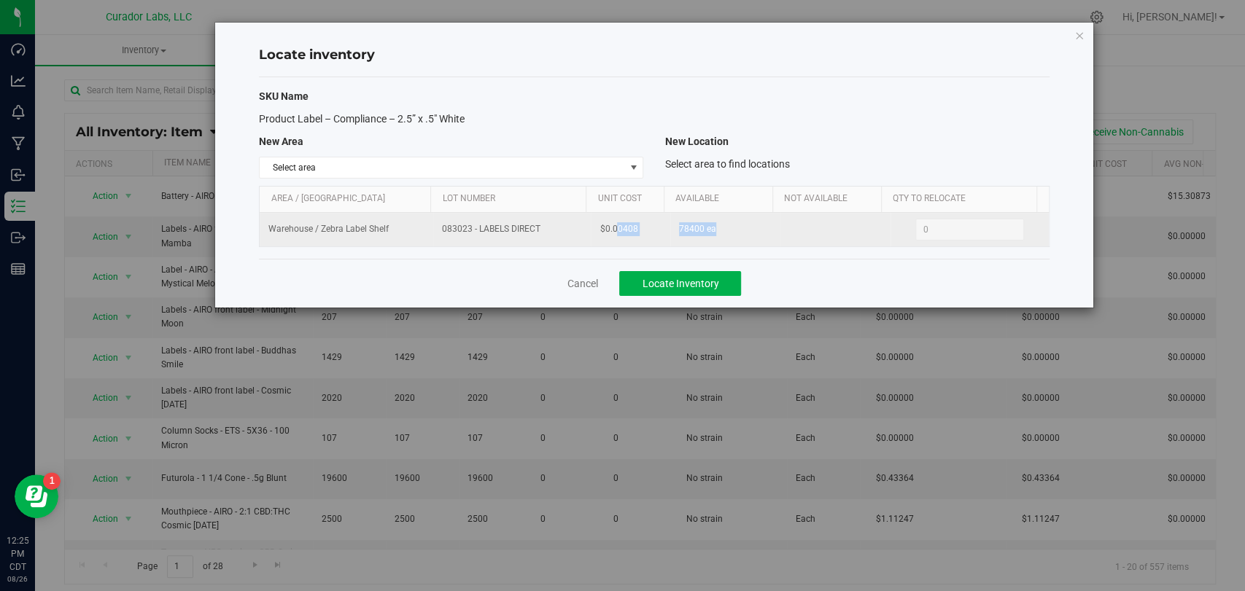
drag, startPoint x: 759, startPoint y: 225, endPoint x: 613, endPoint y: 225, distance: 146.6
click at [613, 225] on tr "Warehouse / Zebra Label Shelf 083023 - LABELS DIRECT $0.00408 78400 ea 0 0" at bounding box center [654, 230] width 788 height 34
click at [694, 239] on td "78400 ea" at bounding box center [725, 230] width 110 height 34
drag, startPoint x: 648, startPoint y: 232, endPoint x: 554, endPoint y: 230, distance: 93.4
click at [554, 230] on tr "Warehouse / Zebra Label Shelf 083023 - LABELS DIRECT $0.00408 78400 ea 0 0" at bounding box center [654, 230] width 788 height 34
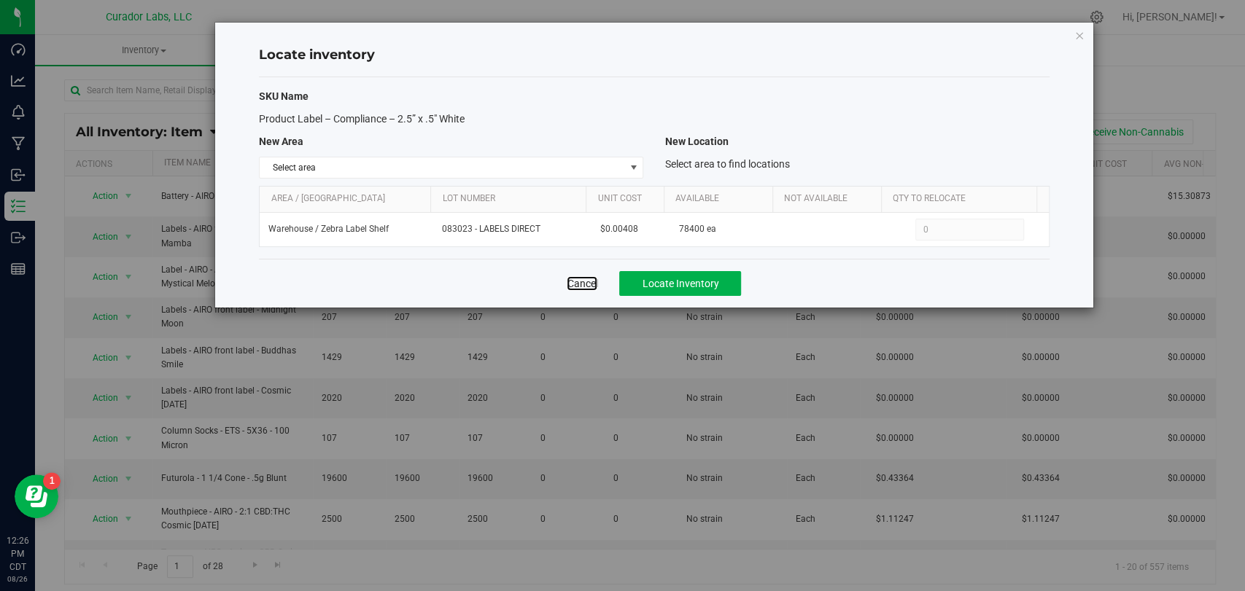
click at [588, 284] on link "Cancel" at bounding box center [582, 283] width 31 height 15
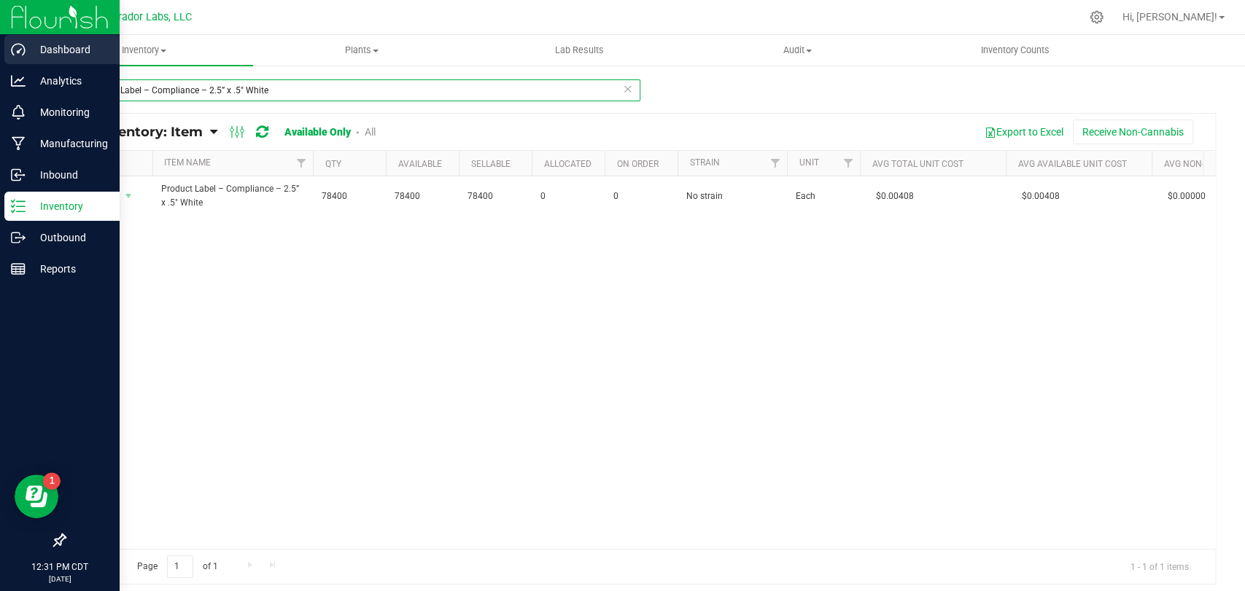
drag, startPoint x: 320, startPoint y: 90, endPoint x: 0, endPoint y: 59, distance: 321.7
click at [0, 59] on div "Dashboard Analytics Monitoring Manufacturing Inbound Inventory Outbound Reports…" at bounding box center [622, 295] width 1245 height 591
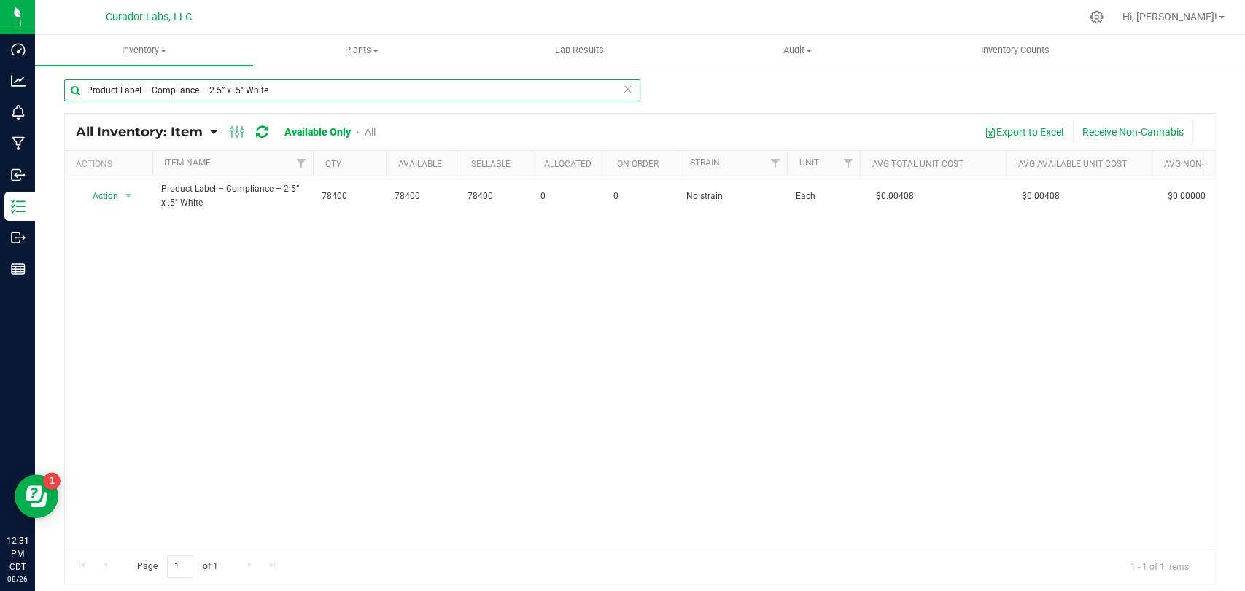
paste input "3” x 1"
type input "Product Label – Compliance – 3” x 1" White"
click at [123, 199] on div at bounding box center [640, 349] width 1150 height 470
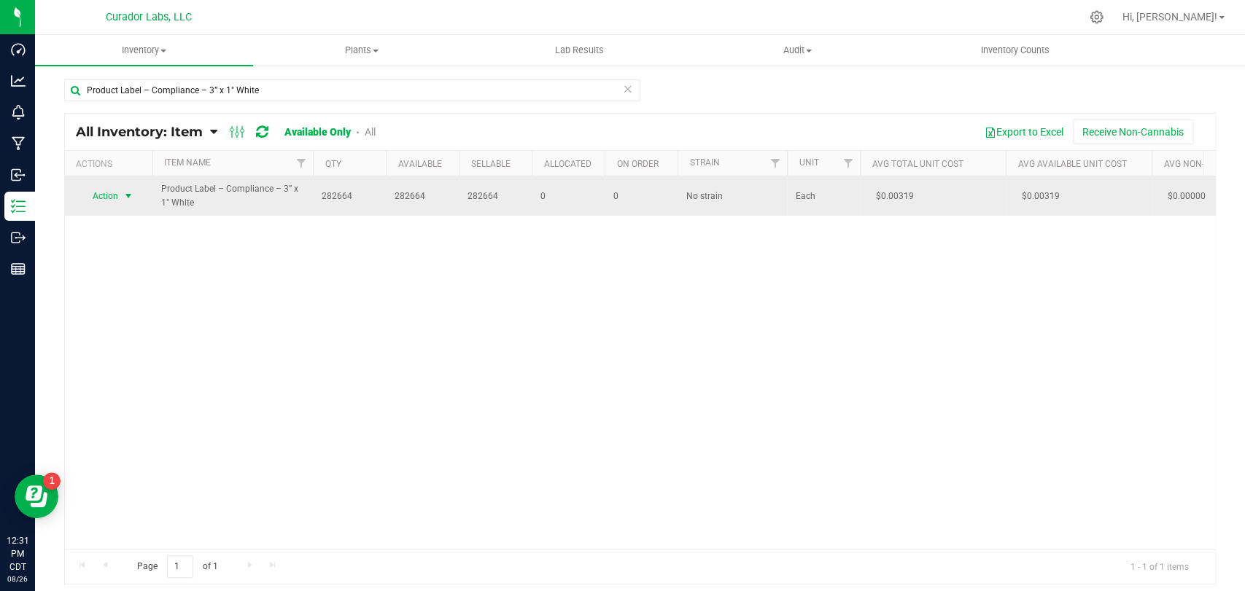
click at [125, 205] on span "select" at bounding box center [129, 196] width 18 height 20
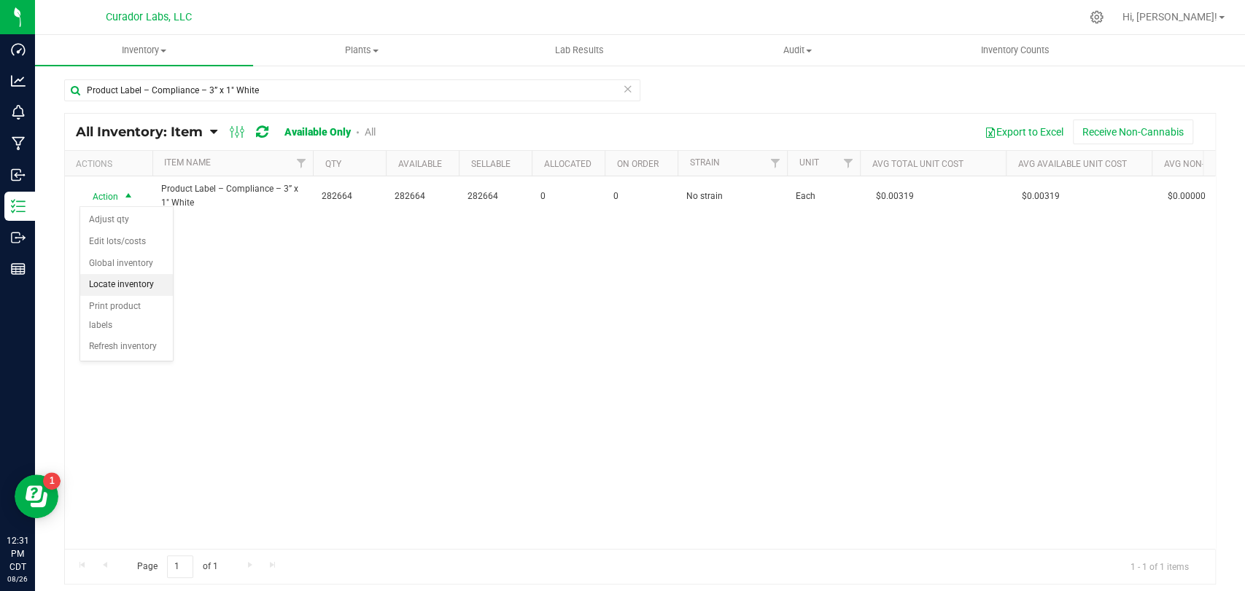
click at [125, 282] on li "Locate inventory" at bounding box center [126, 285] width 93 height 22
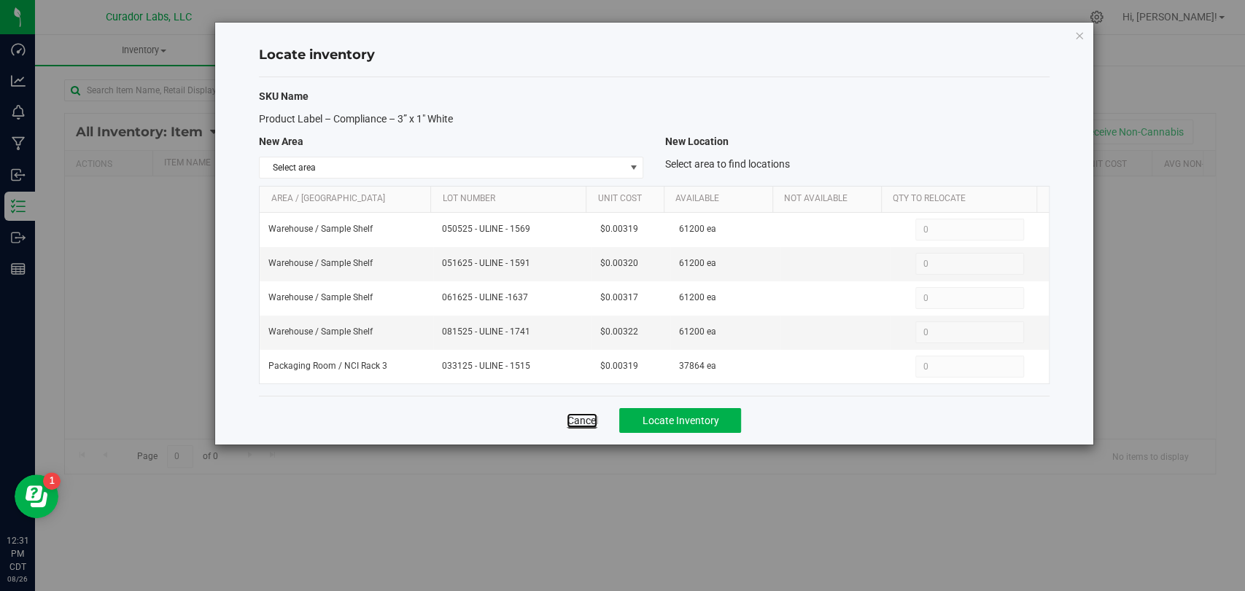
click at [594, 421] on link "Cancel" at bounding box center [582, 421] width 31 height 15
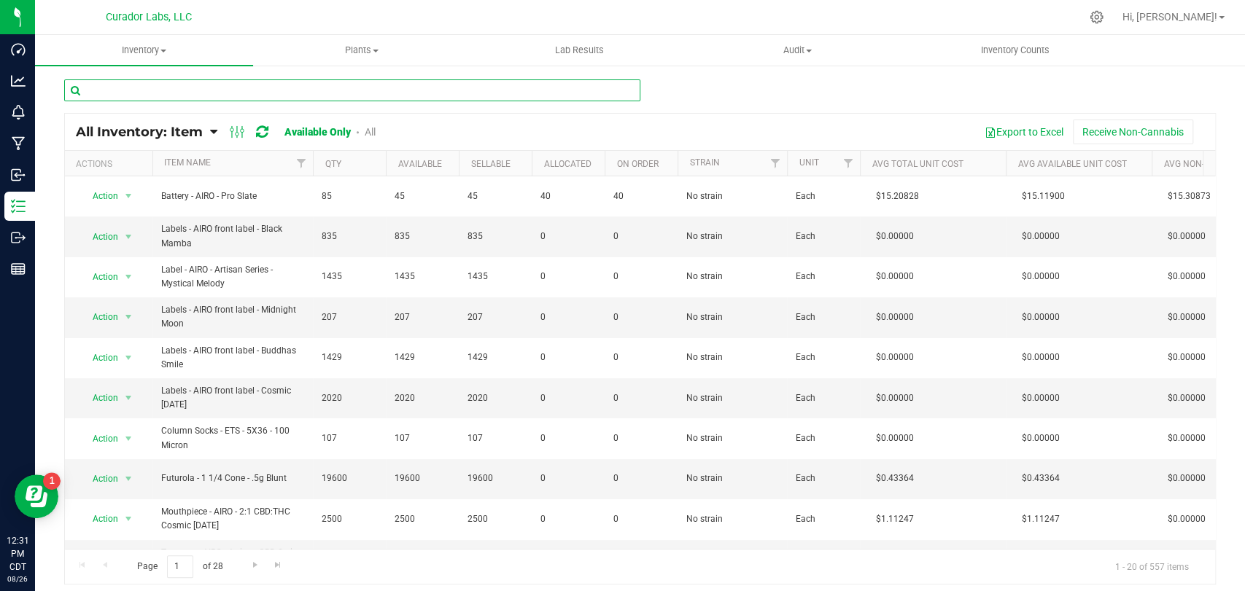
click at [310, 97] on input "text" at bounding box center [352, 90] width 576 height 22
paste input "Product Label – Compliance – 4” x .5" White"
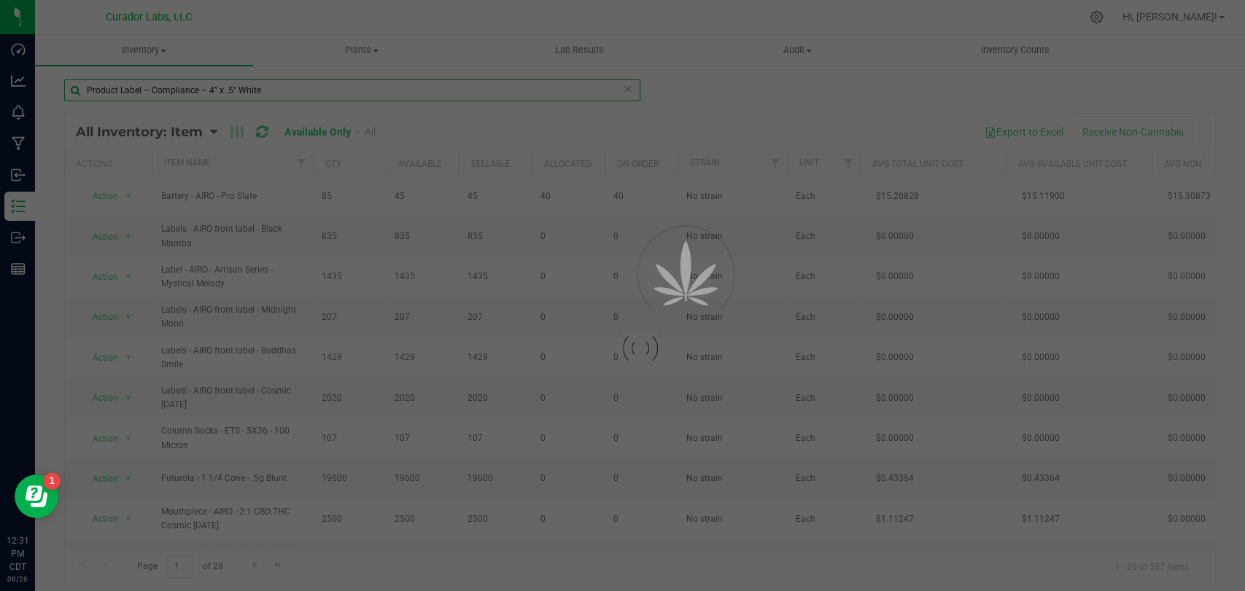
type input "Product Label – Compliance – 4” x .5" White"
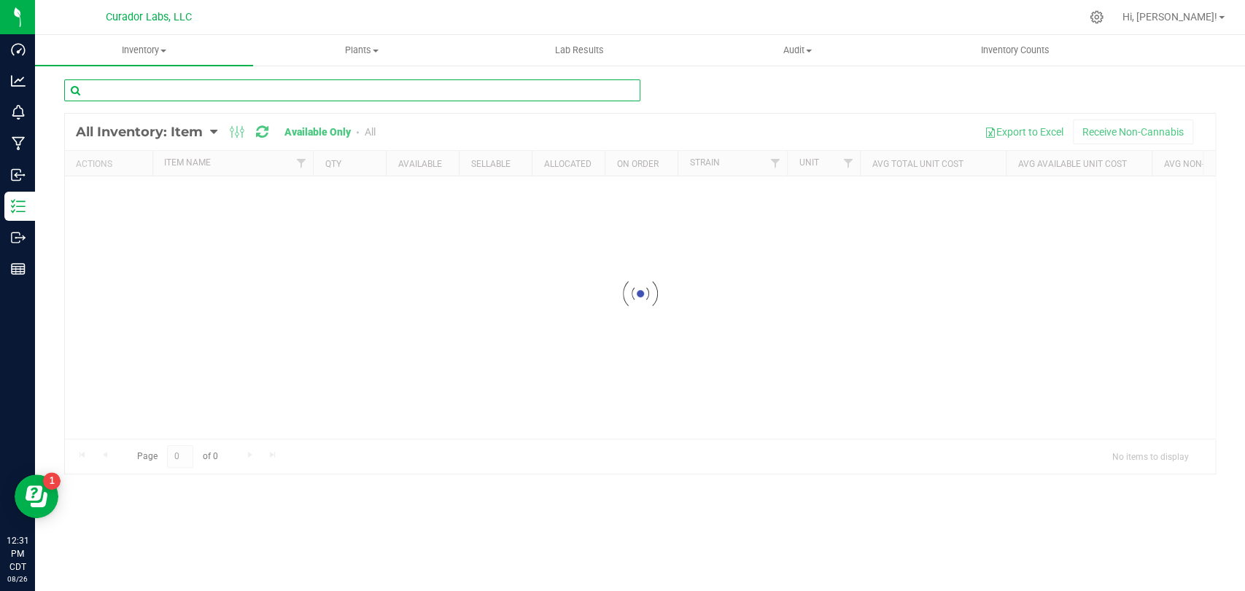
click at [313, 90] on input "text" at bounding box center [352, 90] width 576 height 22
paste input "Product Label – Compliance – 4” x .5" White"
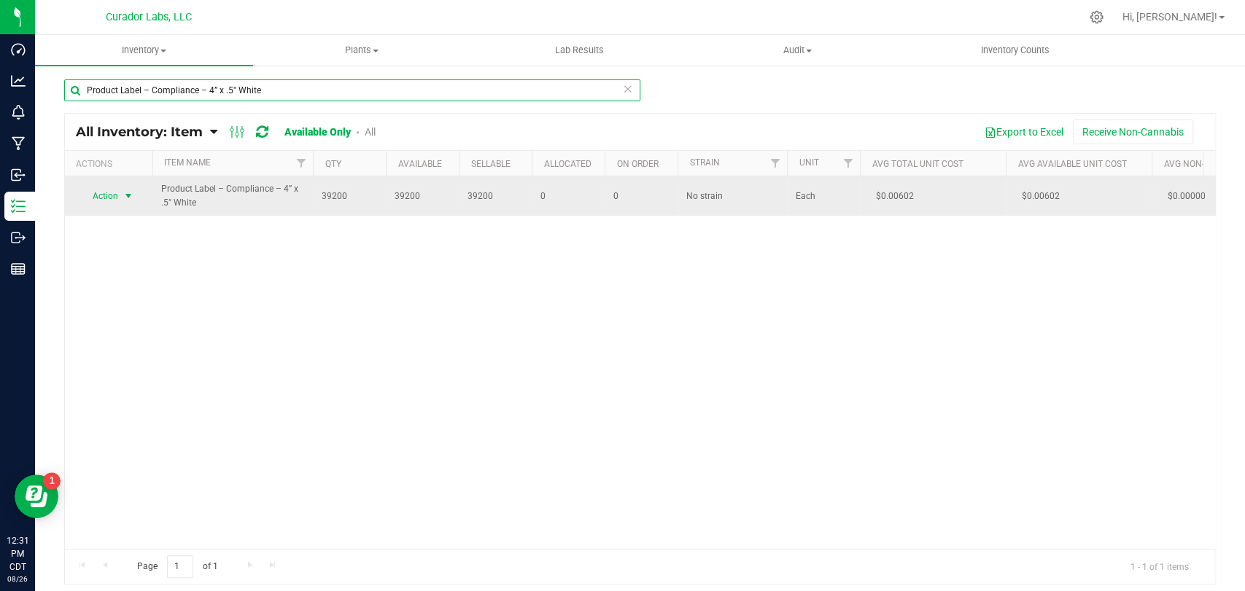
type input "Product Label – Compliance – 4” x .5" White"
click at [115, 194] on span "Action" at bounding box center [98, 196] width 39 height 20
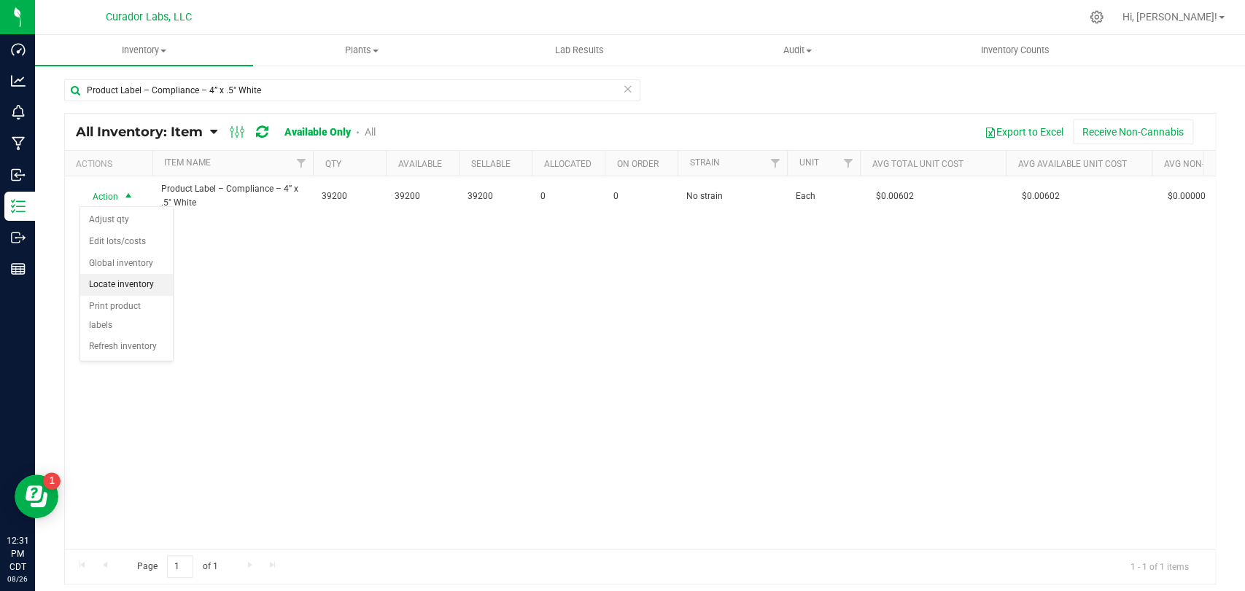
click at [134, 290] on li "Locate inventory" at bounding box center [126, 285] width 93 height 22
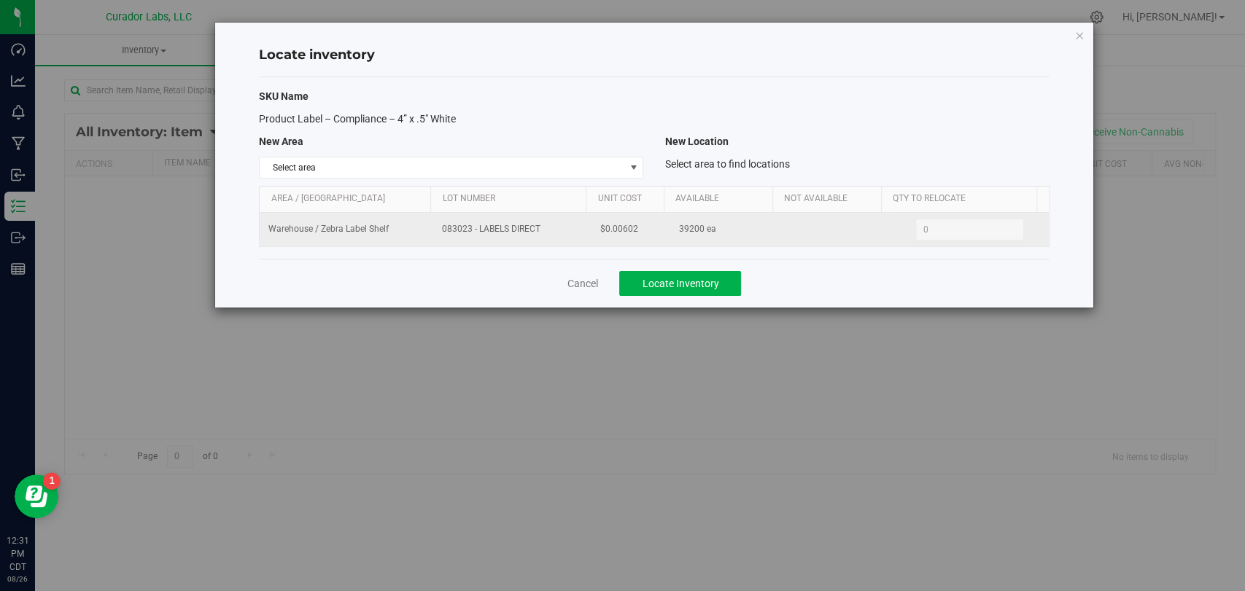
drag, startPoint x: 546, startPoint y: 233, endPoint x: 446, endPoint y: 228, distance: 100.1
click at [433, 230] on td "083023 - LABELS DIRECT" at bounding box center [512, 230] width 158 height 34
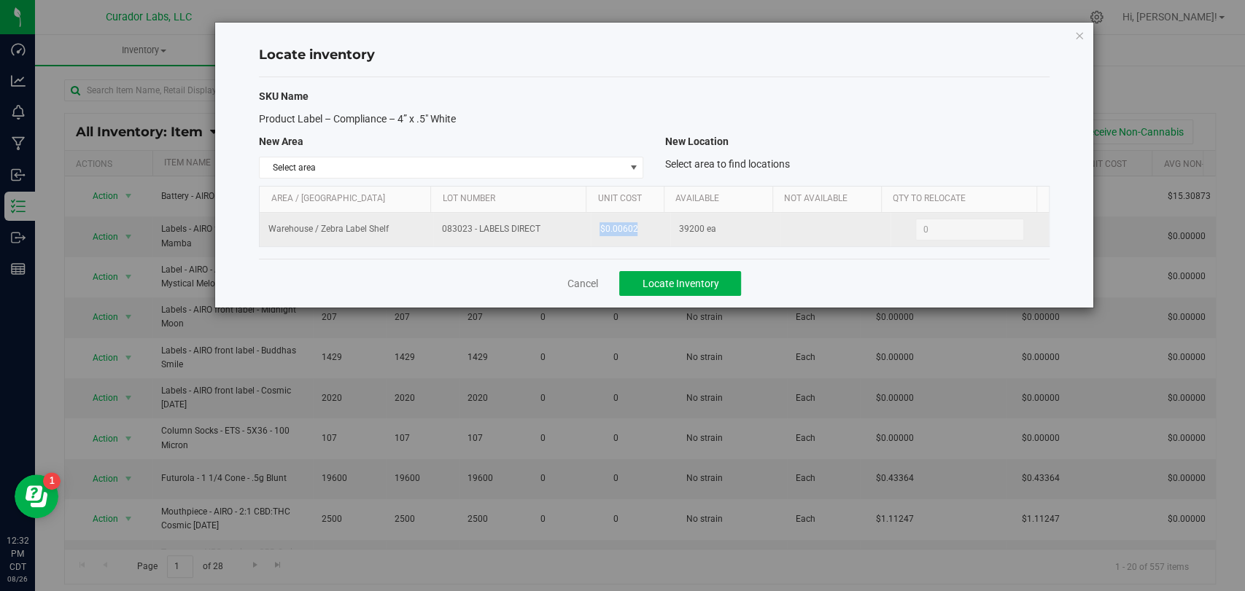
drag, startPoint x: 613, startPoint y: 235, endPoint x: 592, endPoint y: 238, distance: 20.6
click at [592, 238] on td "$0.00602" at bounding box center [630, 230] width 79 height 34
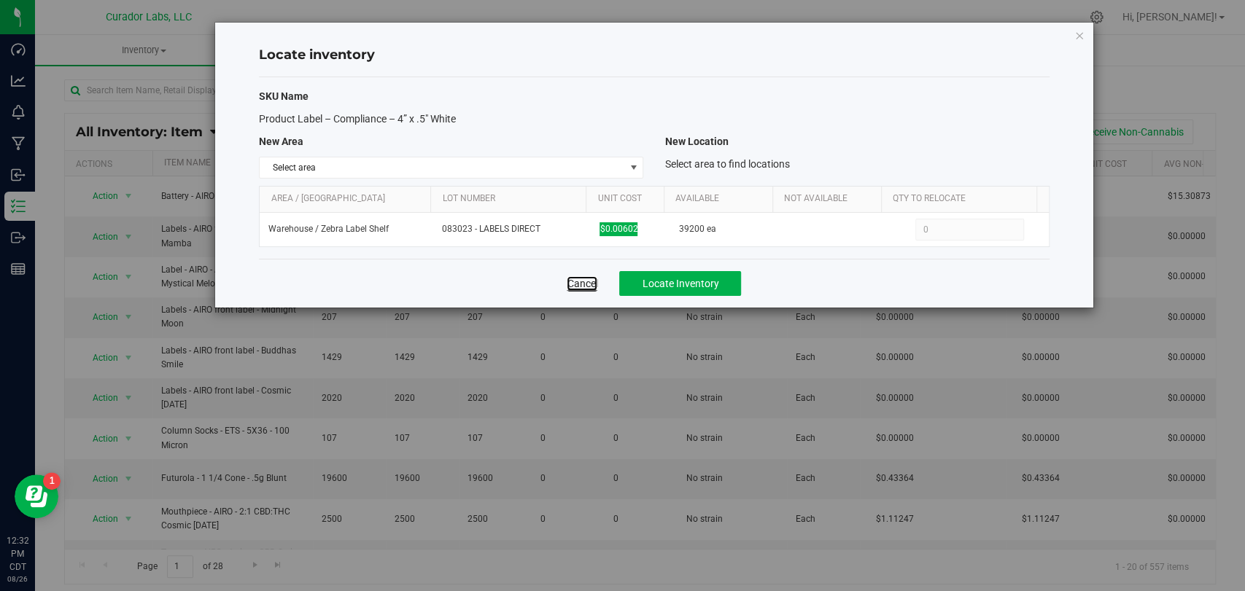
click at [597, 287] on link "Cancel" at bounding box center [582, 283] width 31 height 15
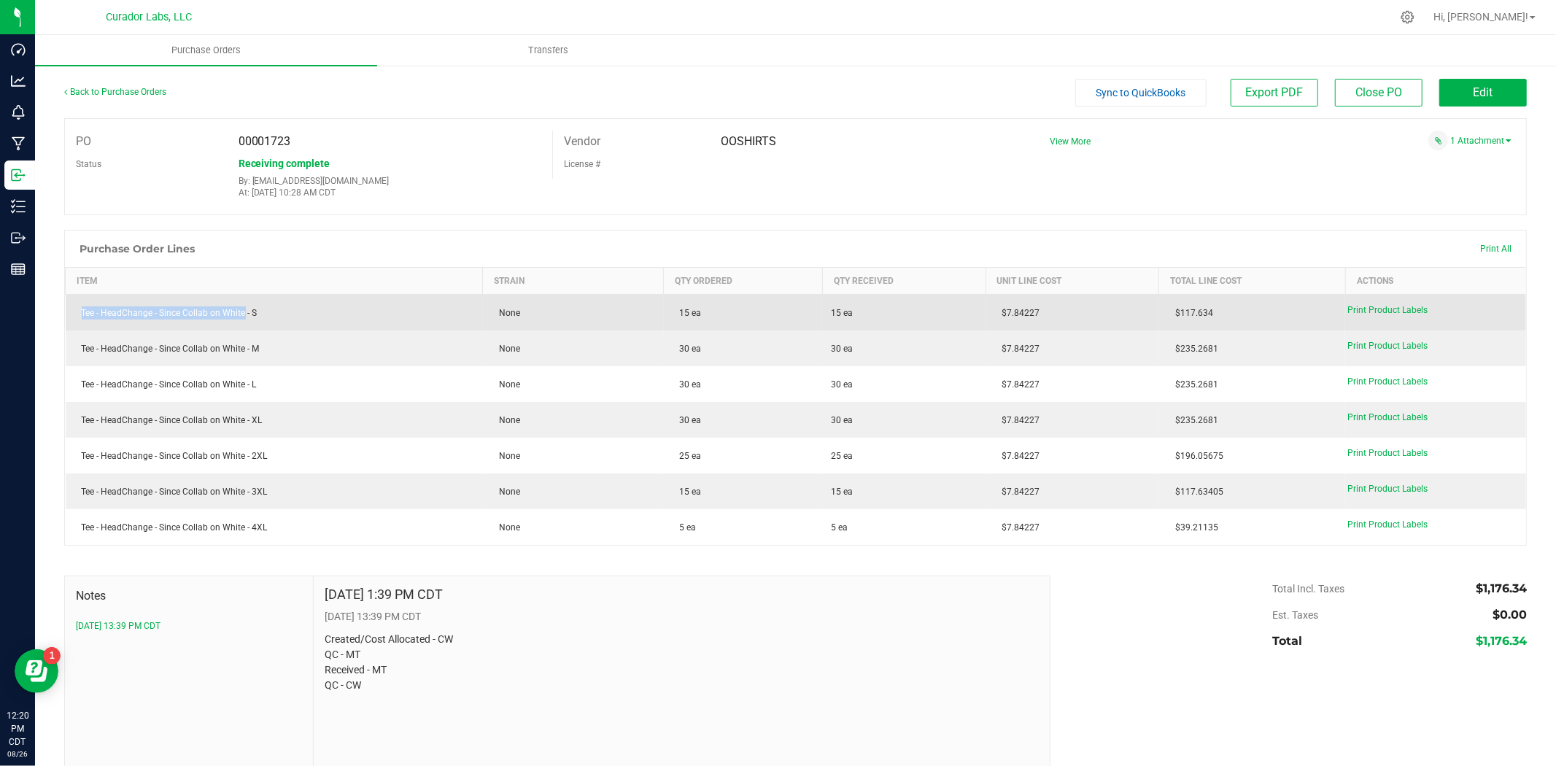
scroll to position [23, 0]
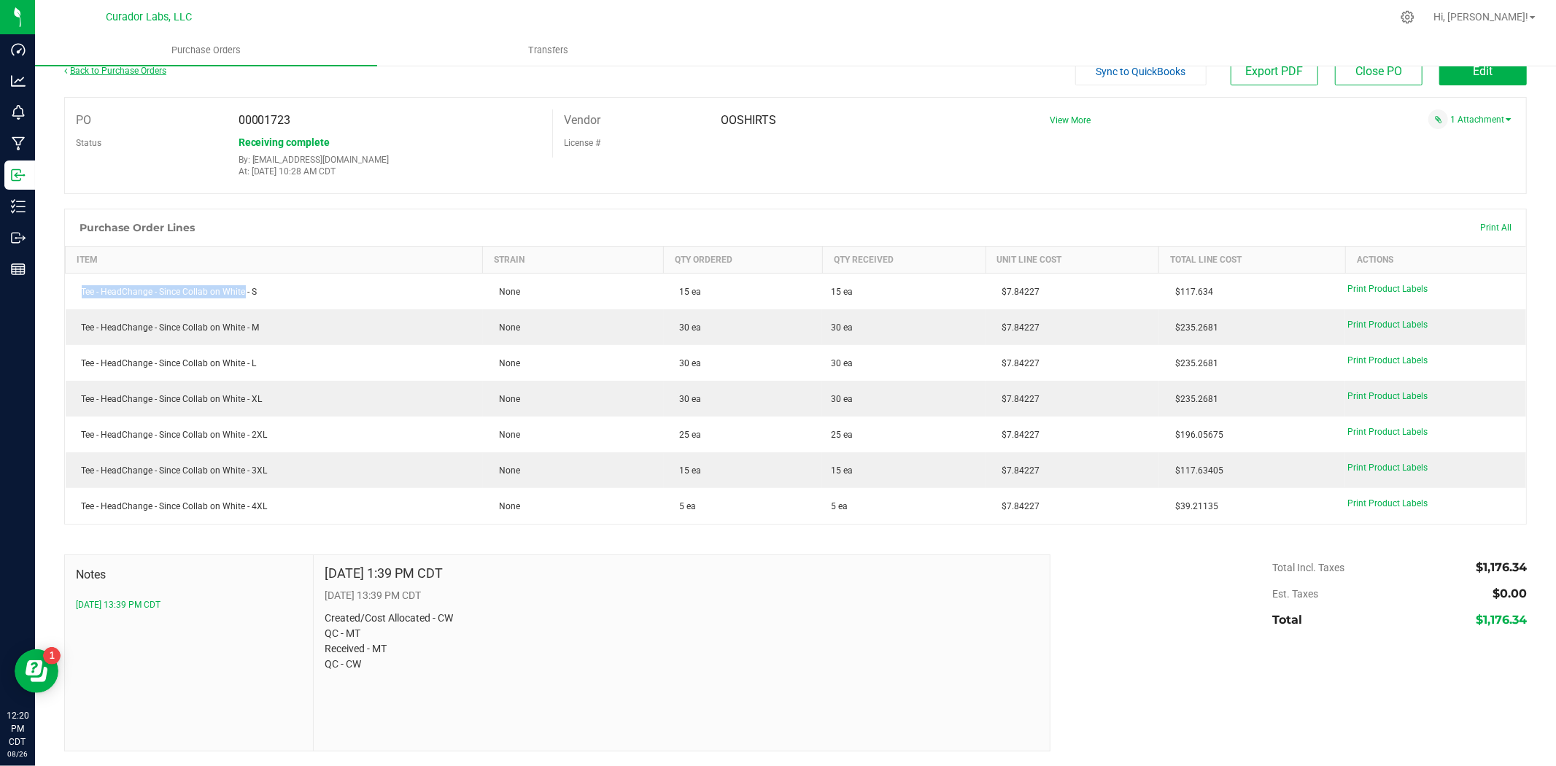
click at [98, 69] on link "Back to Purchase Orders" at bounding box center [115, 71] width 102 height 10
